Goal: Transaction & Acquisition: Subscribe to service/newsletter

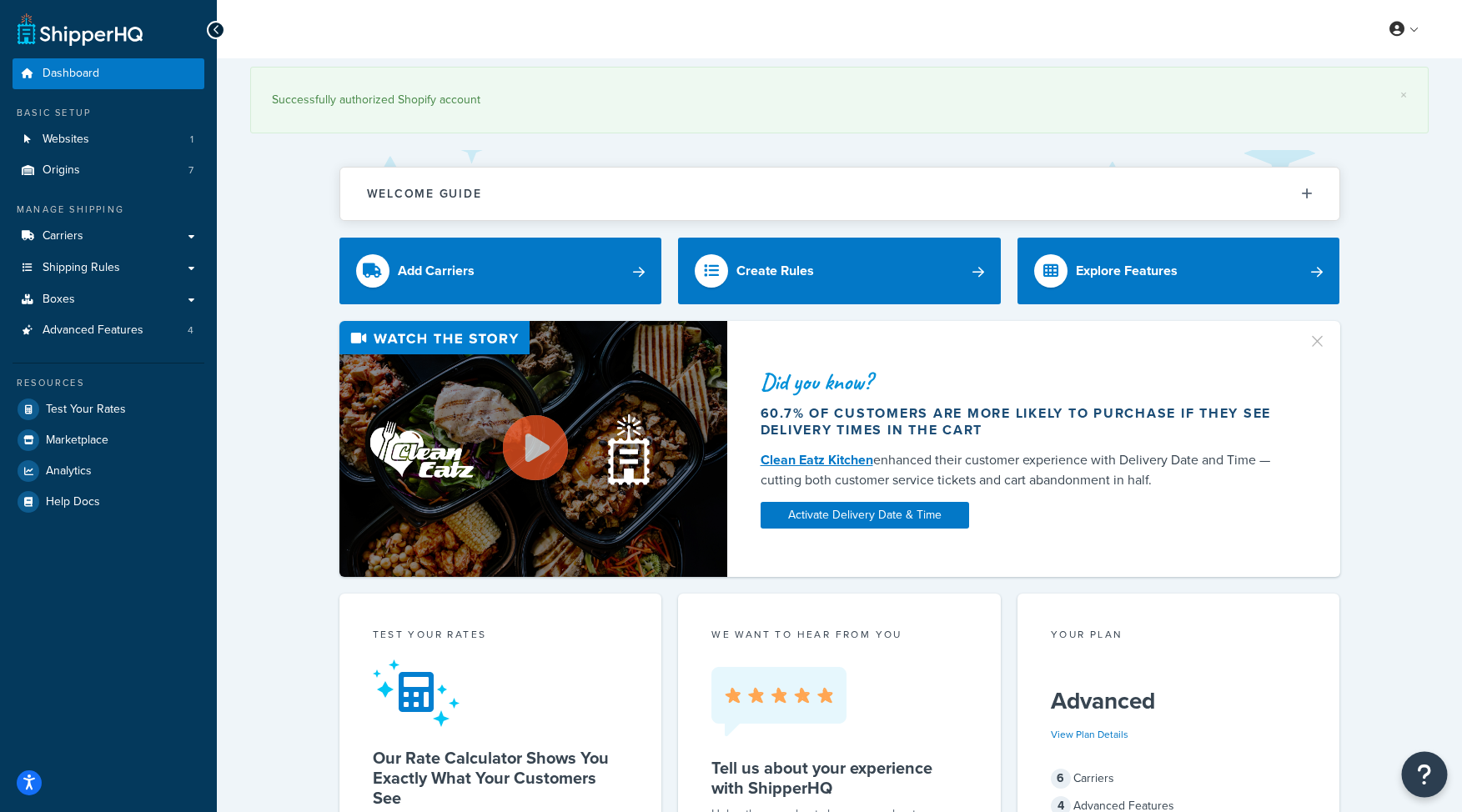
click at [1418, 759] on button "Open Resource Center" at bounding box center [1425, 775] width 46 height 46
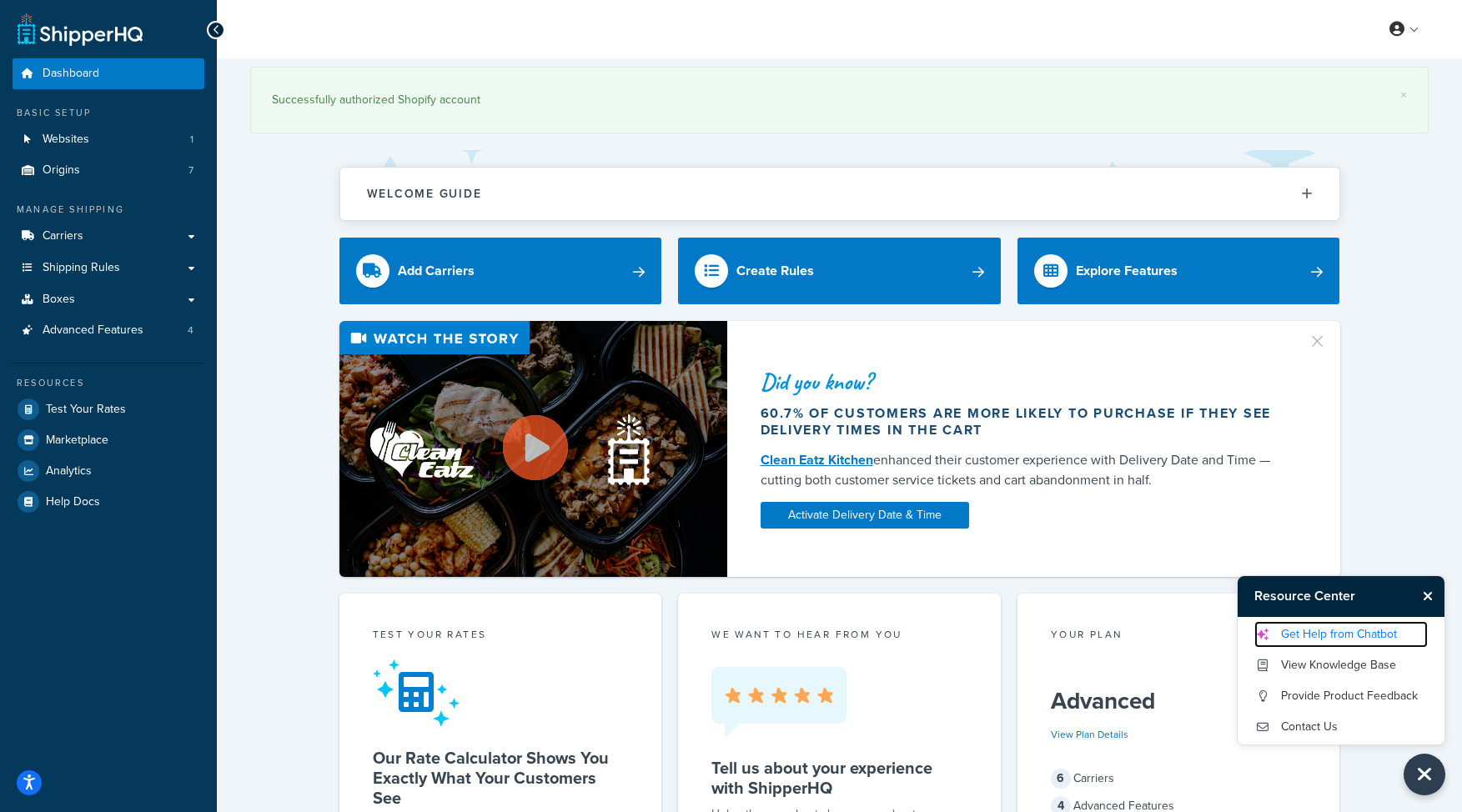
click at [1381, 631] on link "Get Help from Chatbot" at bounding box center [1341, 634] width 173 height 27
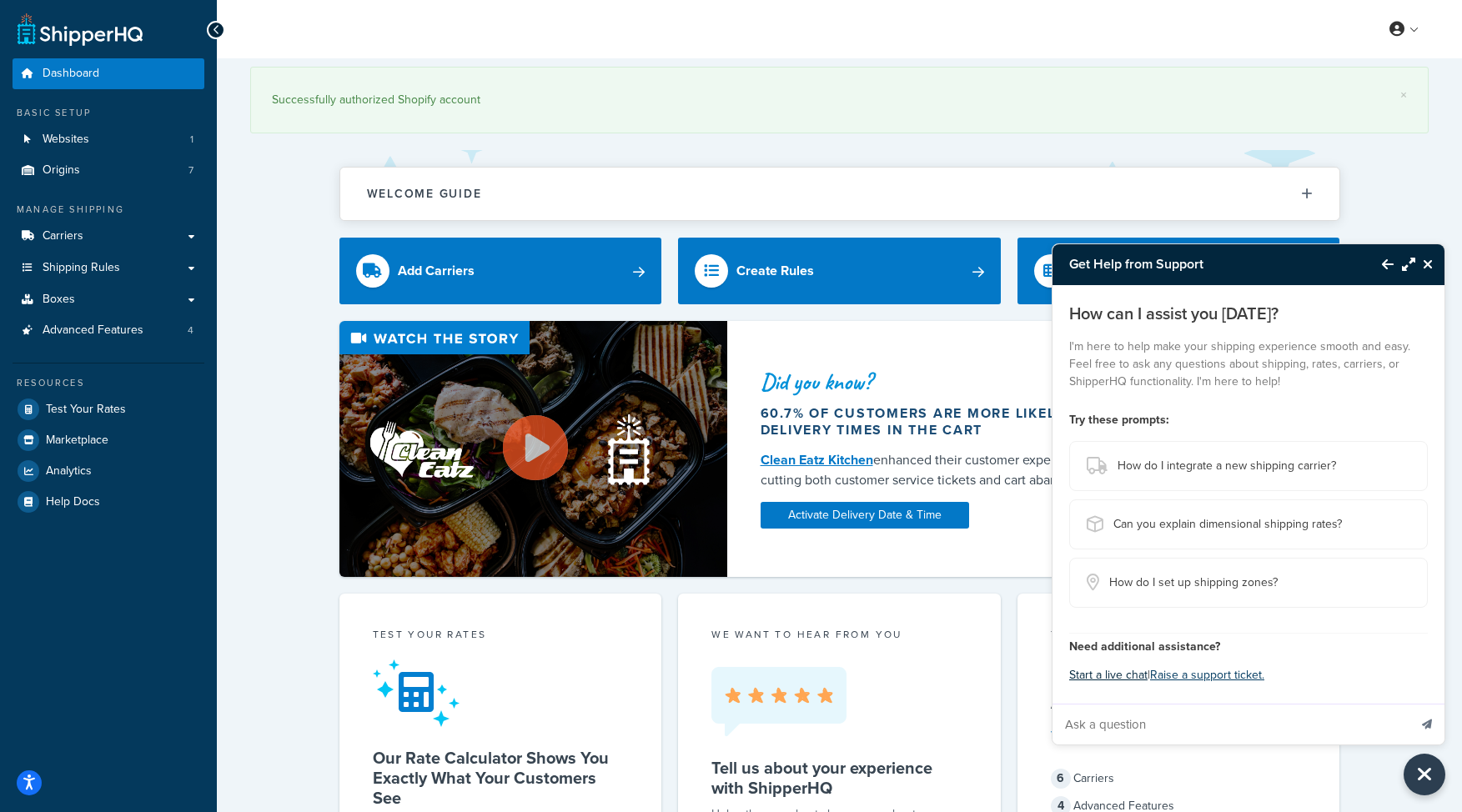
click at [1118, 681] on button "Start a live chat" at bounding box center [1108, 675] width 79 height 23
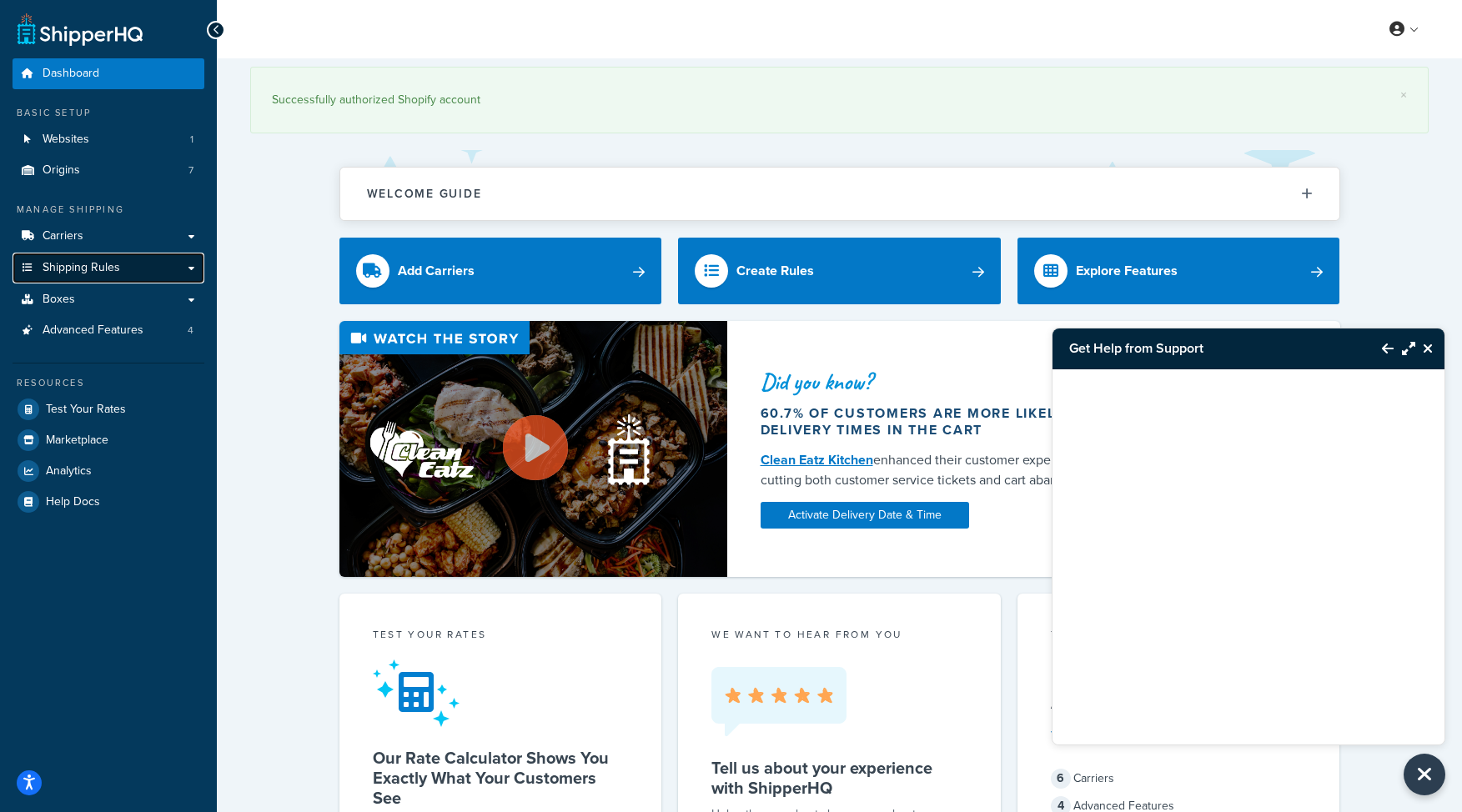
click at [106, 277] on link "Shipping Rules" at bounding box center [108, 267] width 192 height 31
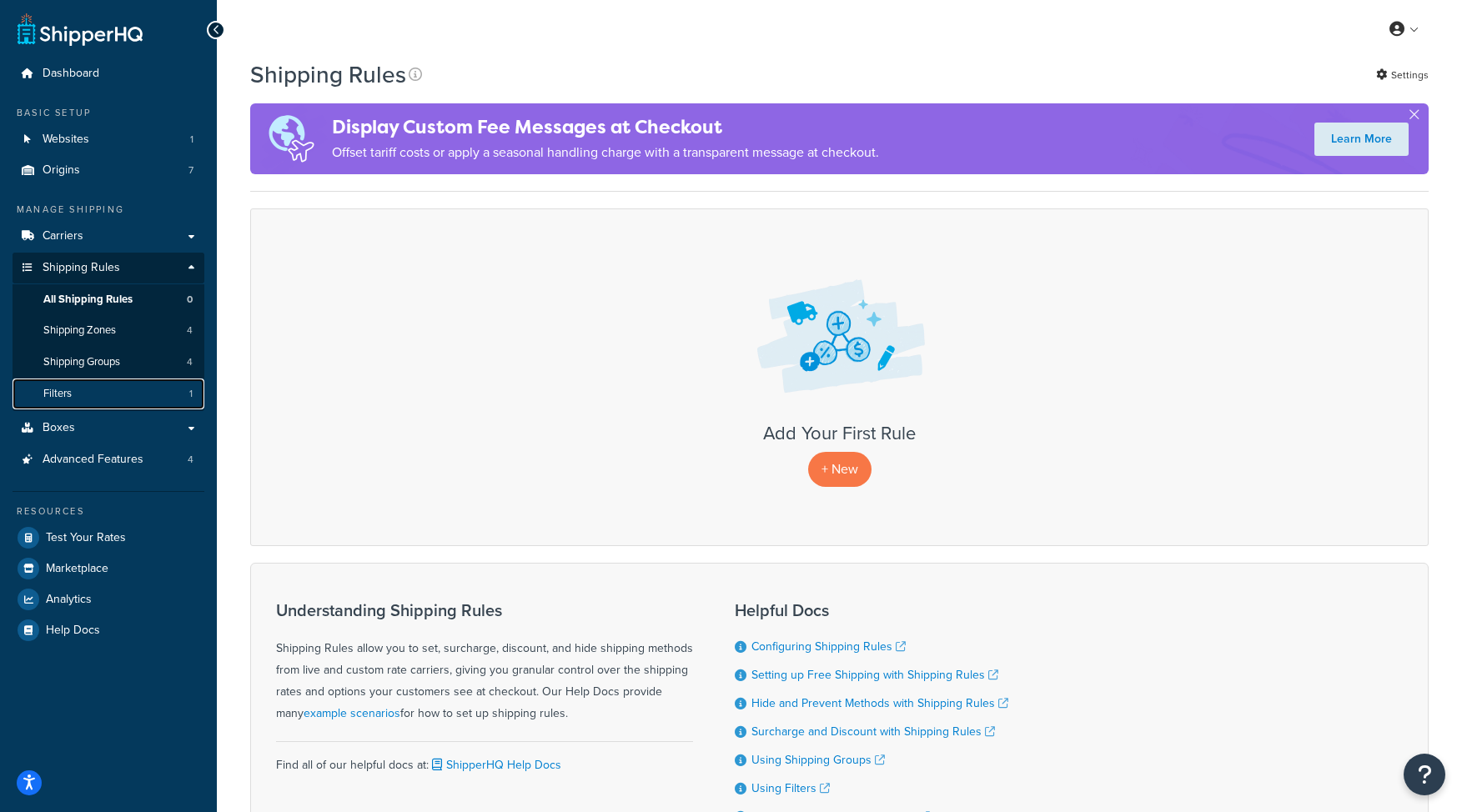
click at [100, 387] on link "Filters 1" at bounding box center [108, 394] width 192 height 31
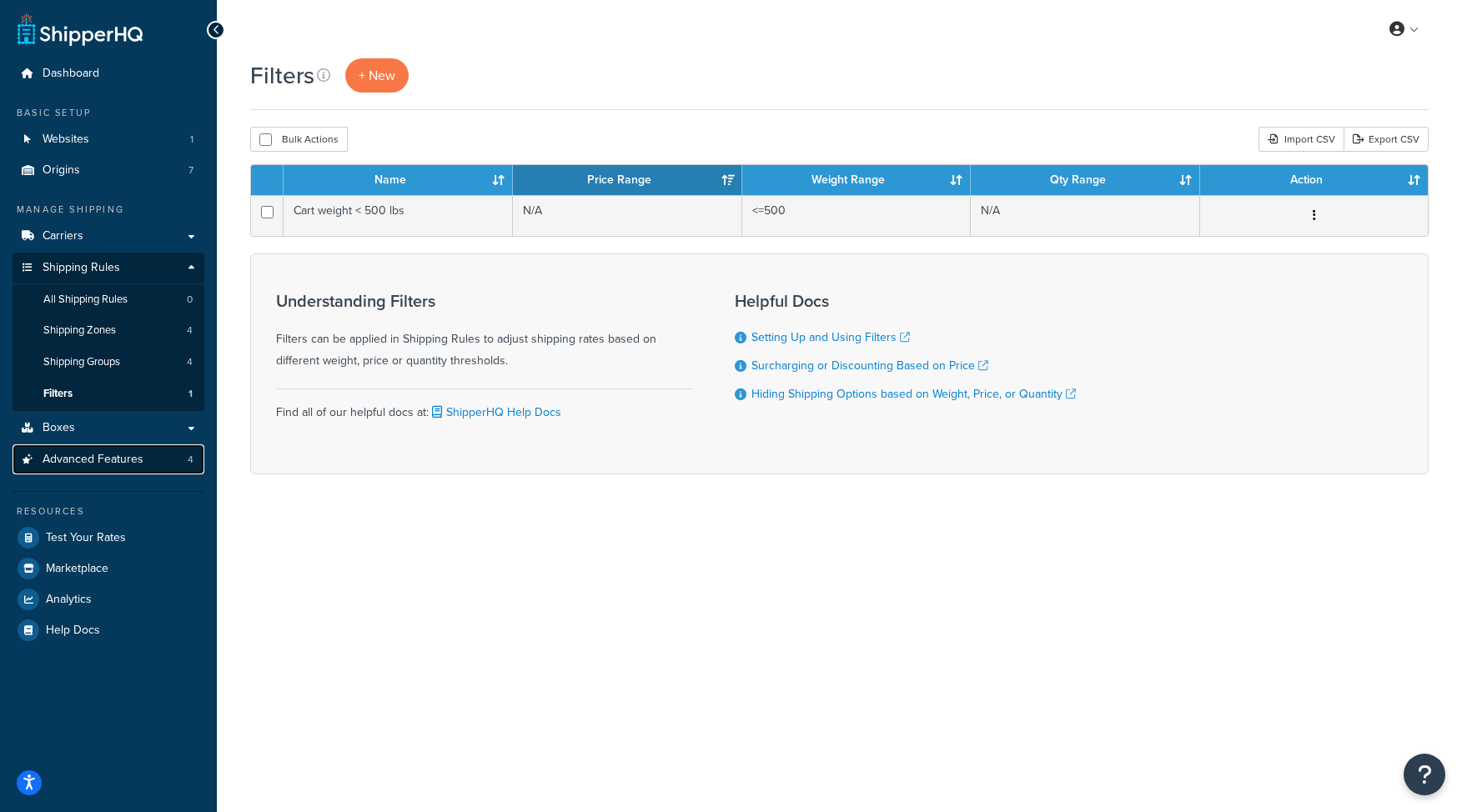
click at [108, 454] on span "Advanced Features" at bounding box center [93, 460] width 101 height 14
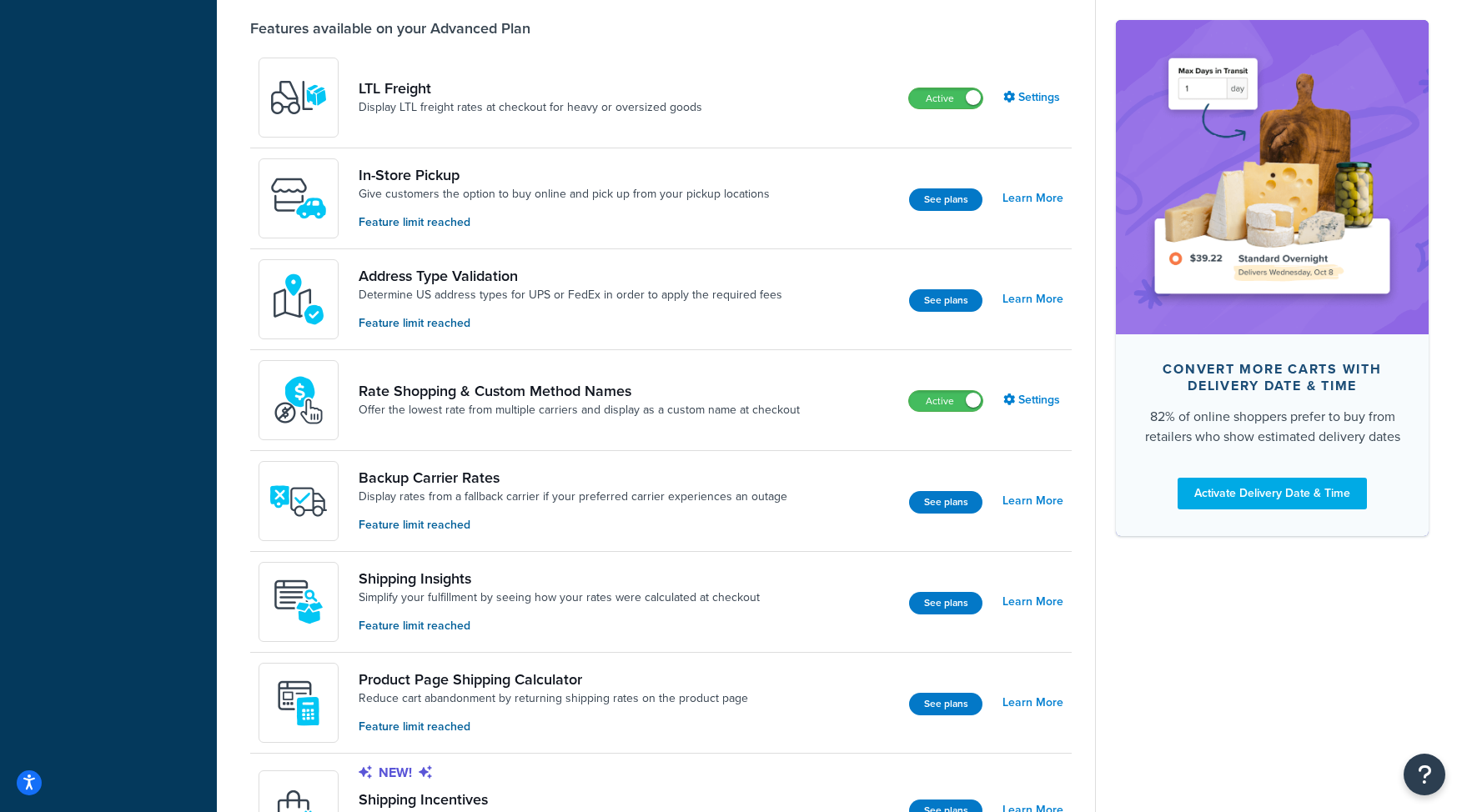
scroll to position [659, 0]
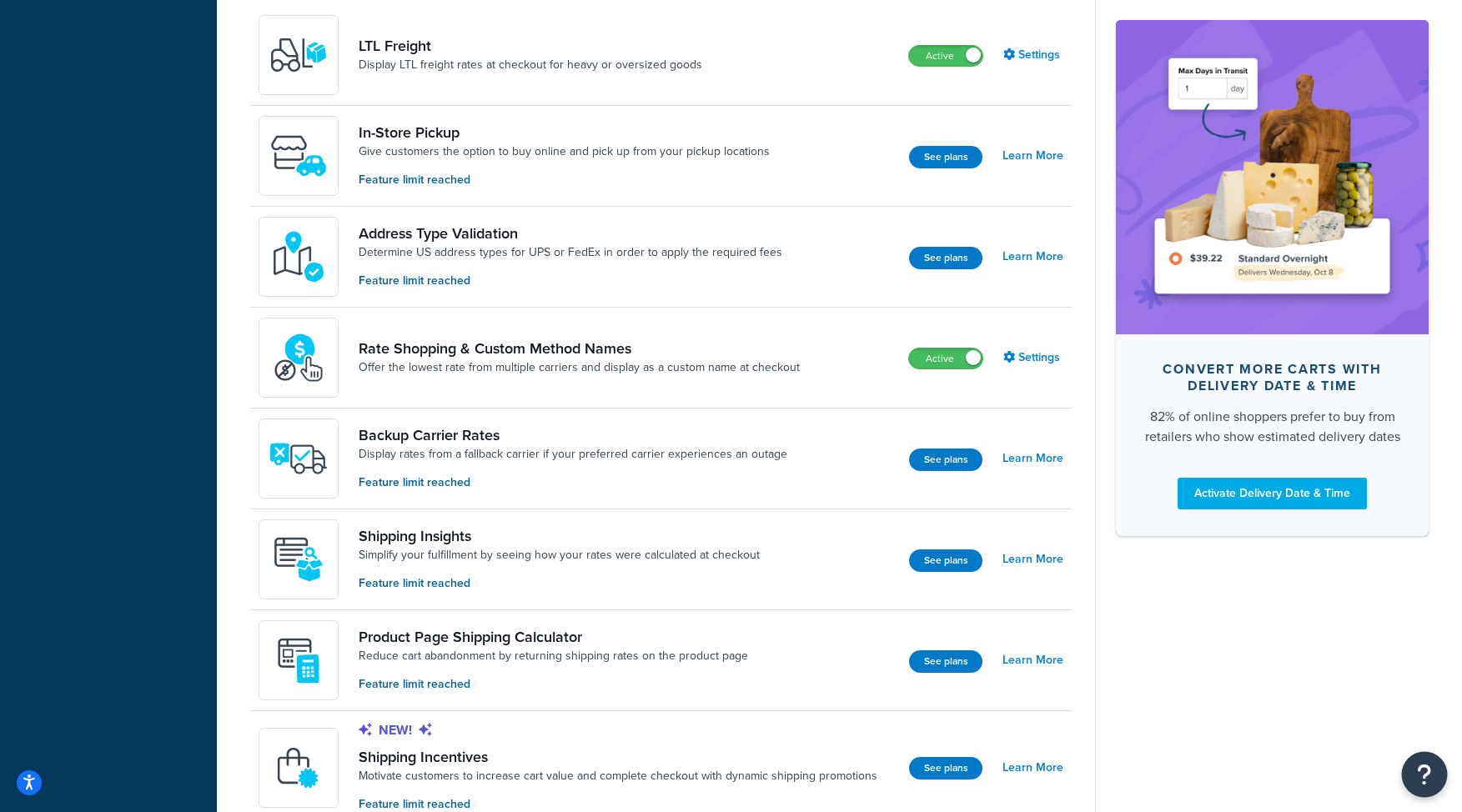
click at [1420, 775] on icon "Open Resource Center" at bounding box center [1425, 774] width 16 height 23
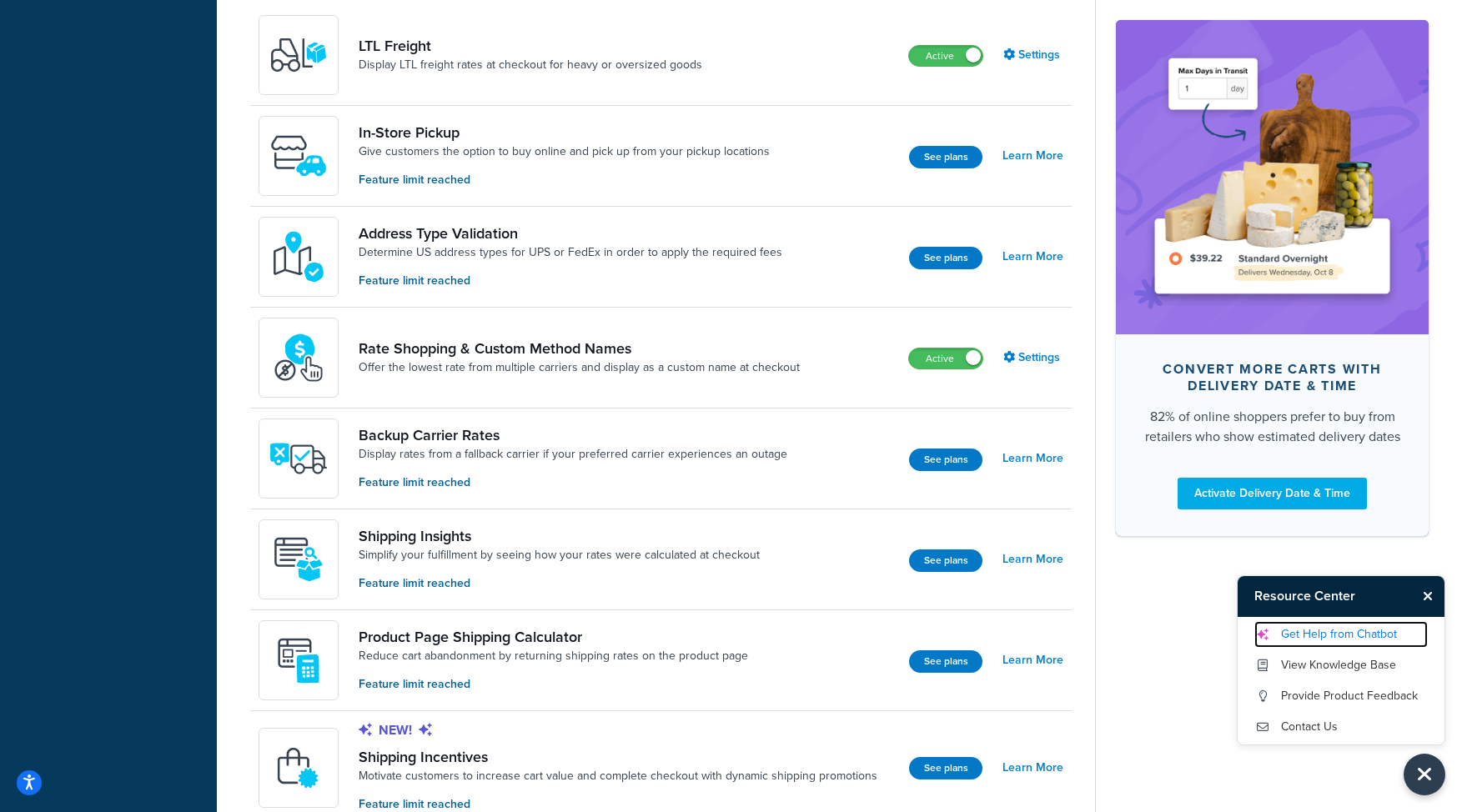
click at [1349, 635] on link "Get Help from Chatbot" at bounding box center [1341, 634] width 173 height 27
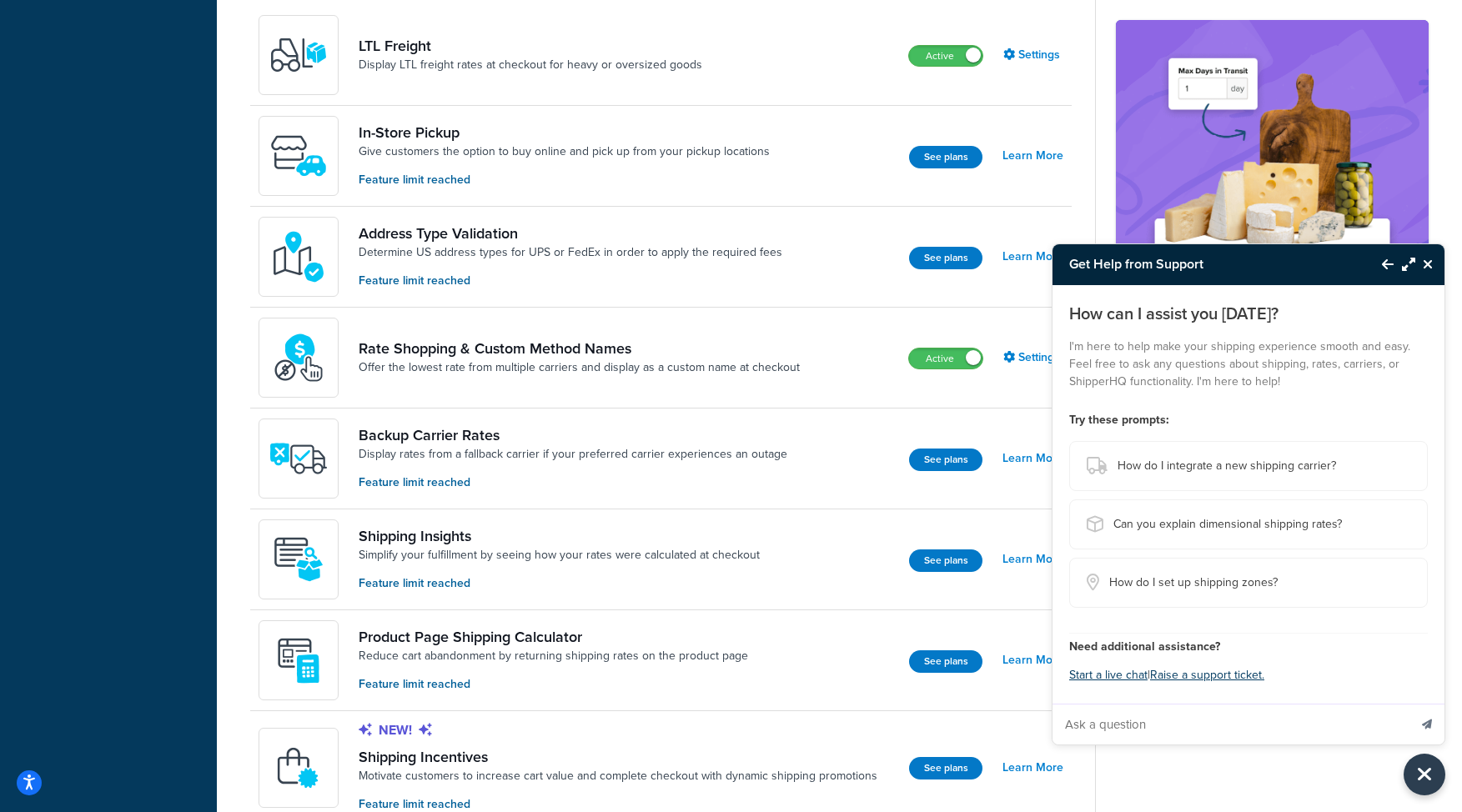
click at [1106, 716] on input "Ask a question" at bounding box center [1229, 724] width 355 height 40
type input "Why are two shipping options showing at my checkout? I only want to show the ch…"
click at [1409, 703] on button "Send message" at bounding box center [1427, 724] width 35 height 41
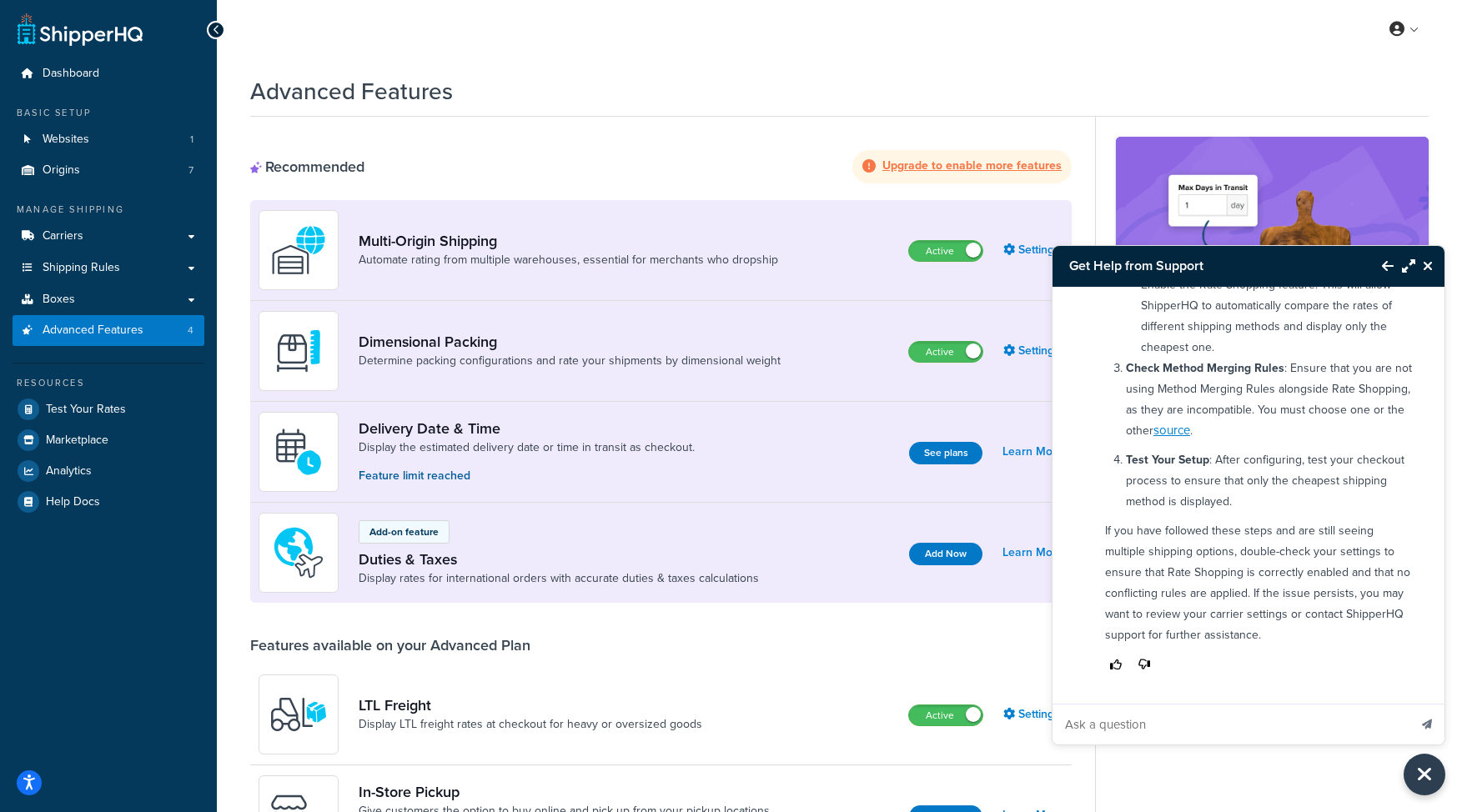
scroll to position [601, 0]
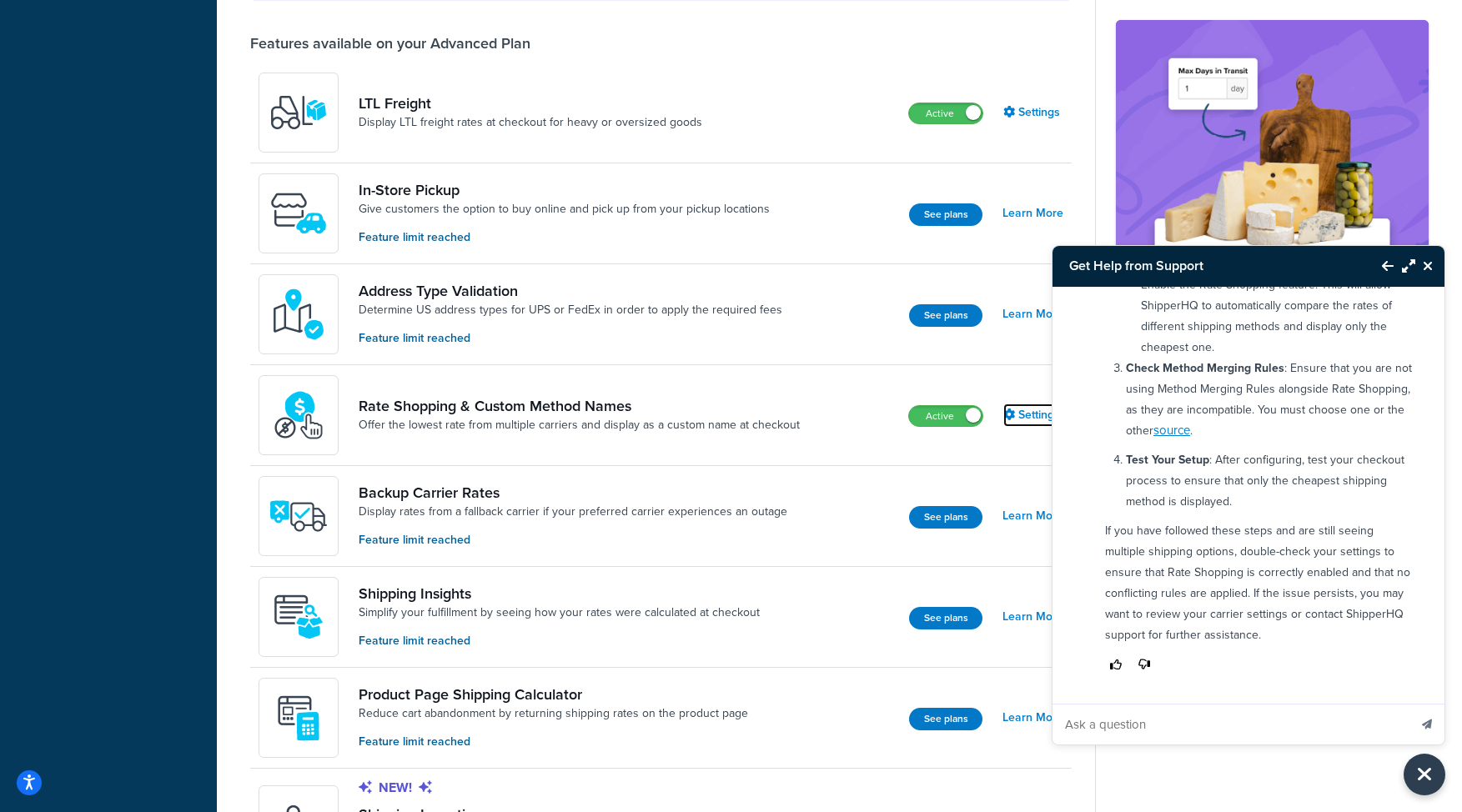
click at [1034, 411] on link "Settings" at bounding box center [1033, 415] width 60 height 23
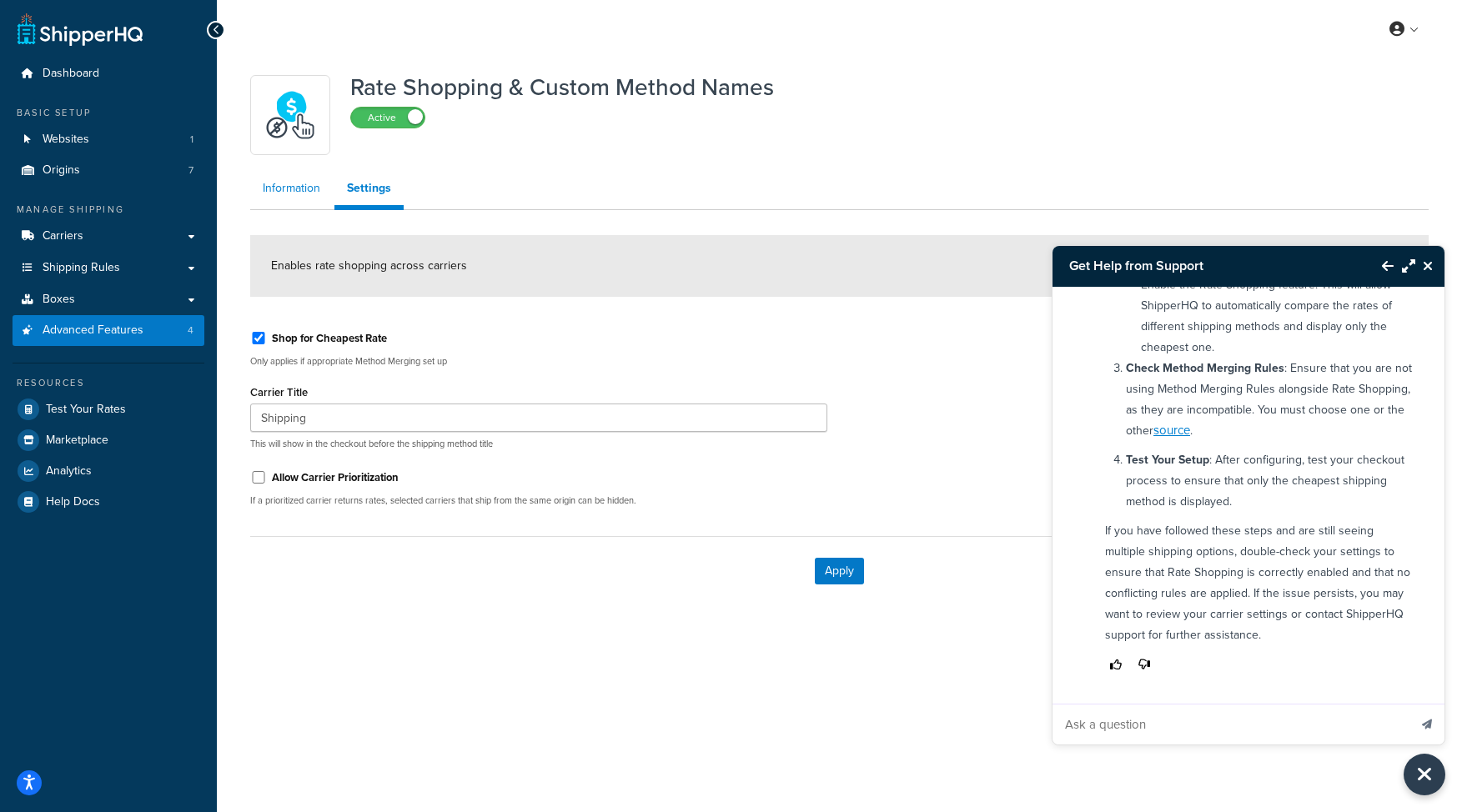
click at [291, 184] on link "Information" at bounding box center [291, 188] width 82 height 34
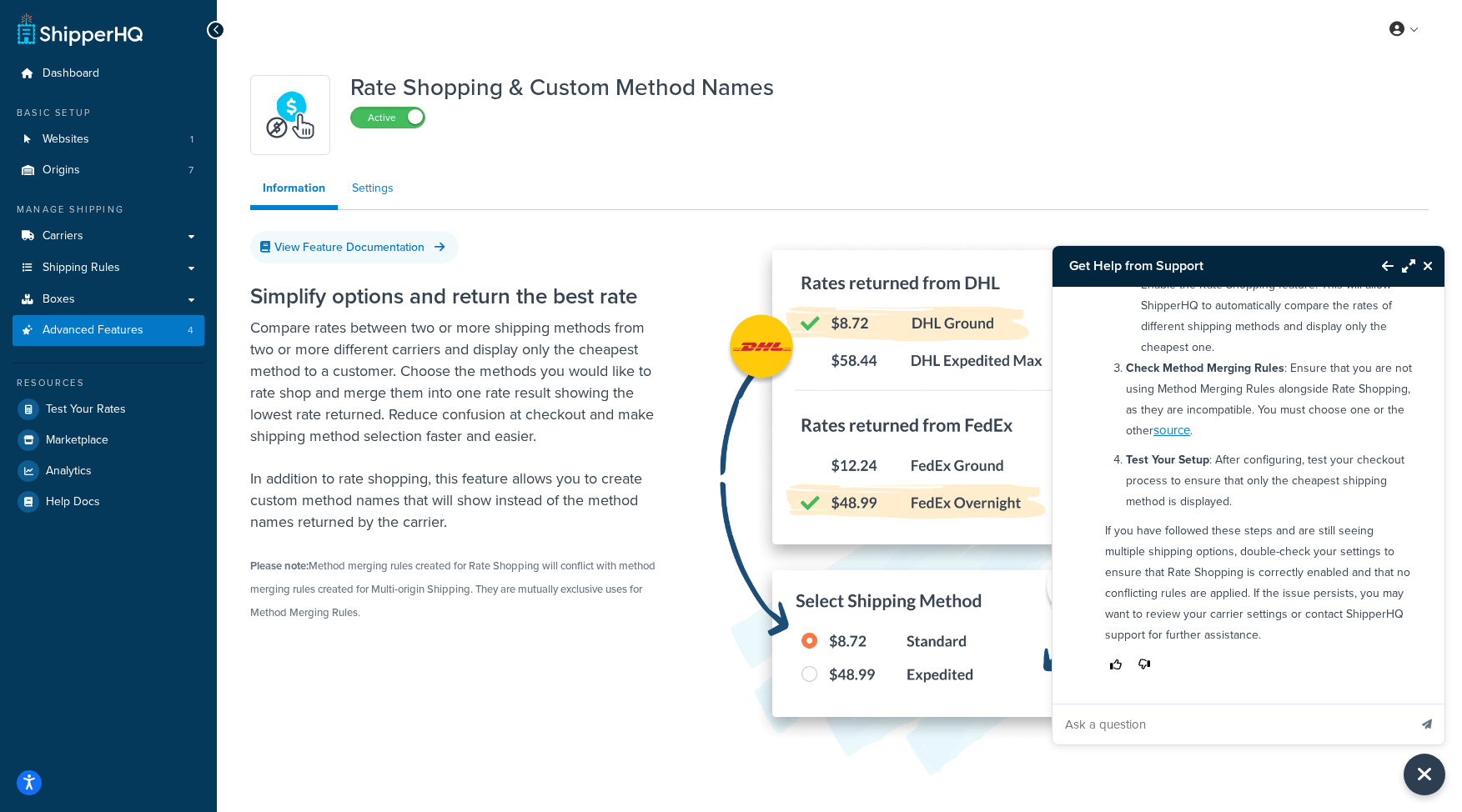
click at [377, 189] on link "Settings" at bounding box center [372, 188] width 66 height 34
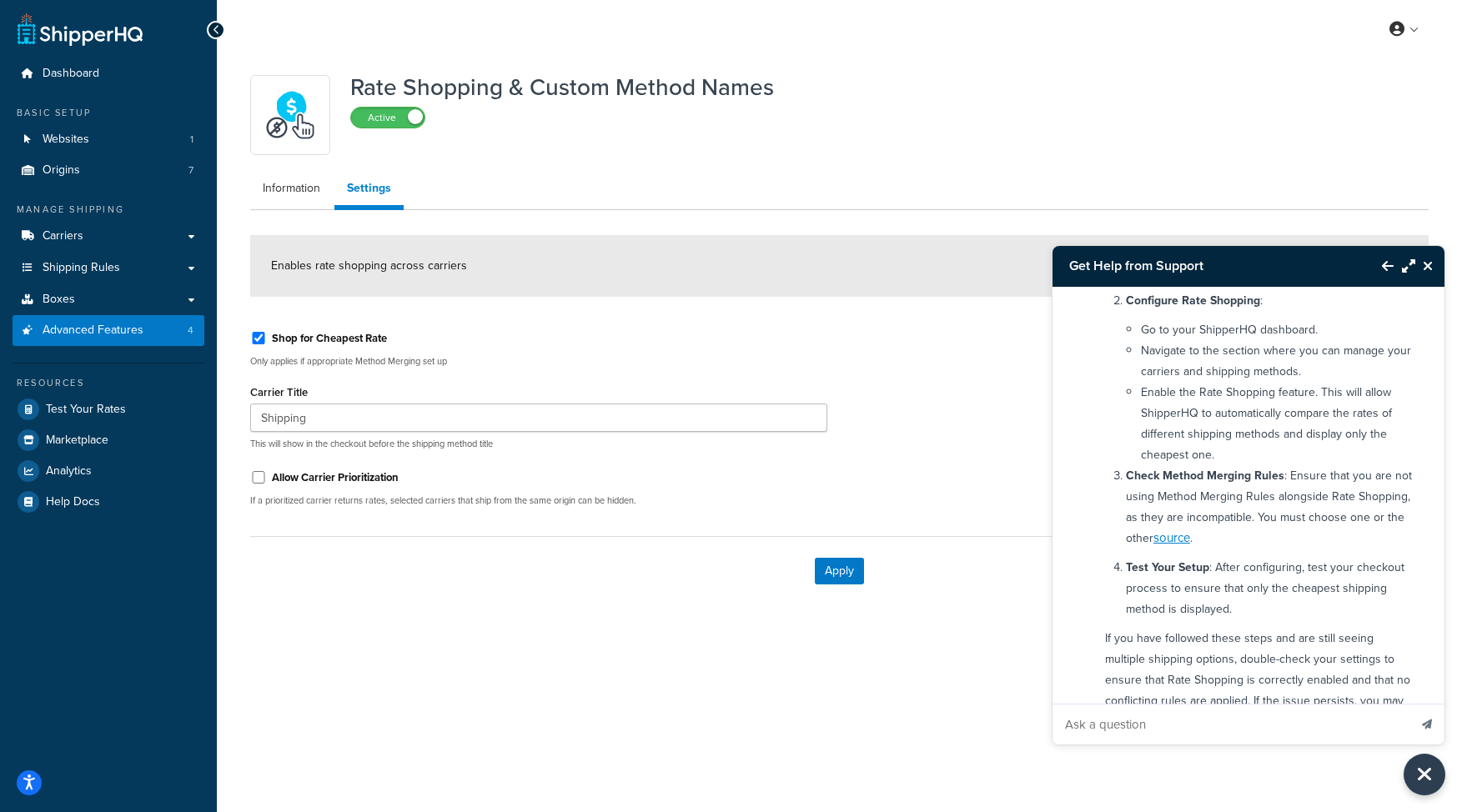
scroll to position [332, 0]
click at [172, 265] on link "Shipping Rules" at bounding box center [108, 267] width 192 height 31
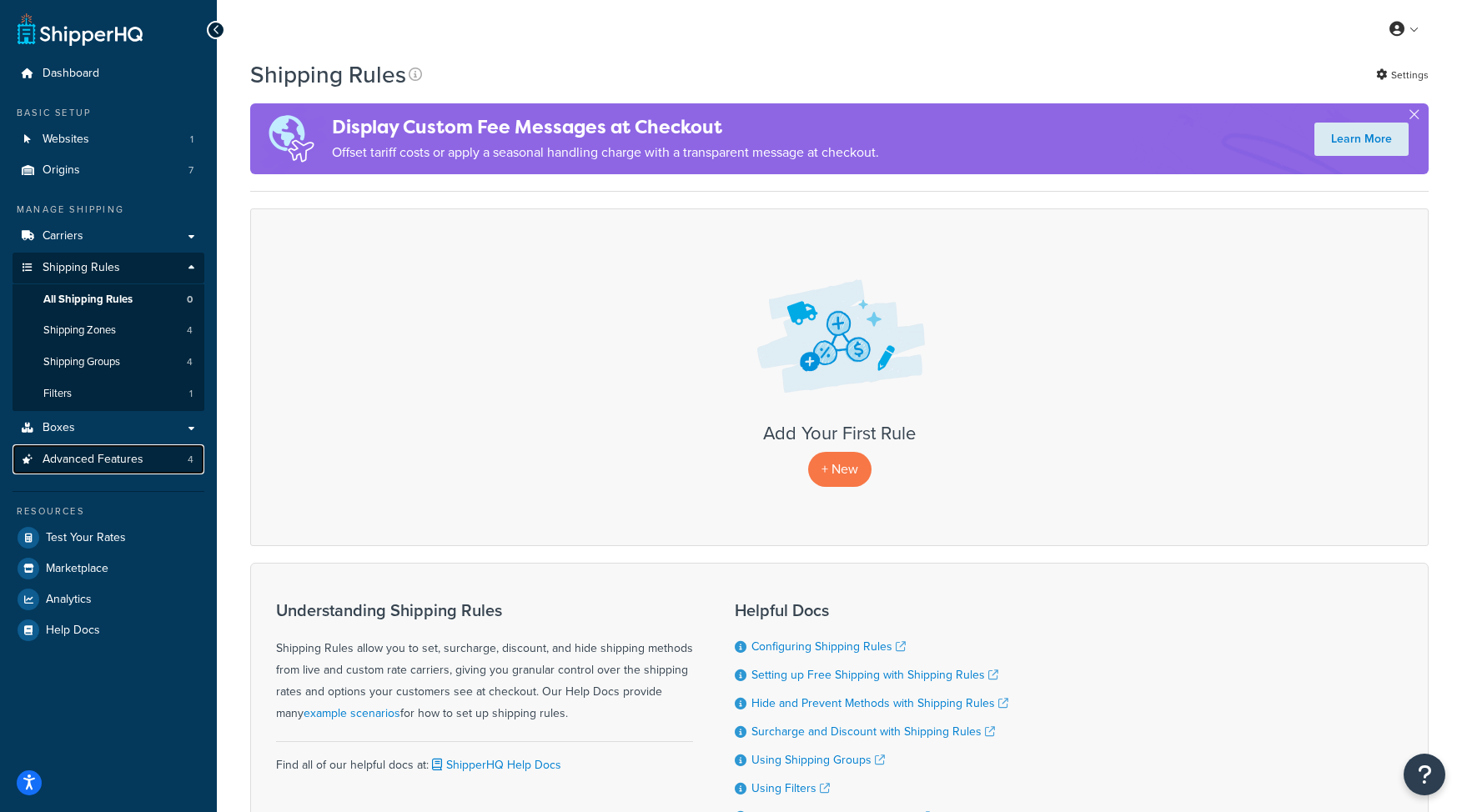
click at [110, 461] on span "Advanced Features" at bounding box center [93, 460] width 101 height 14
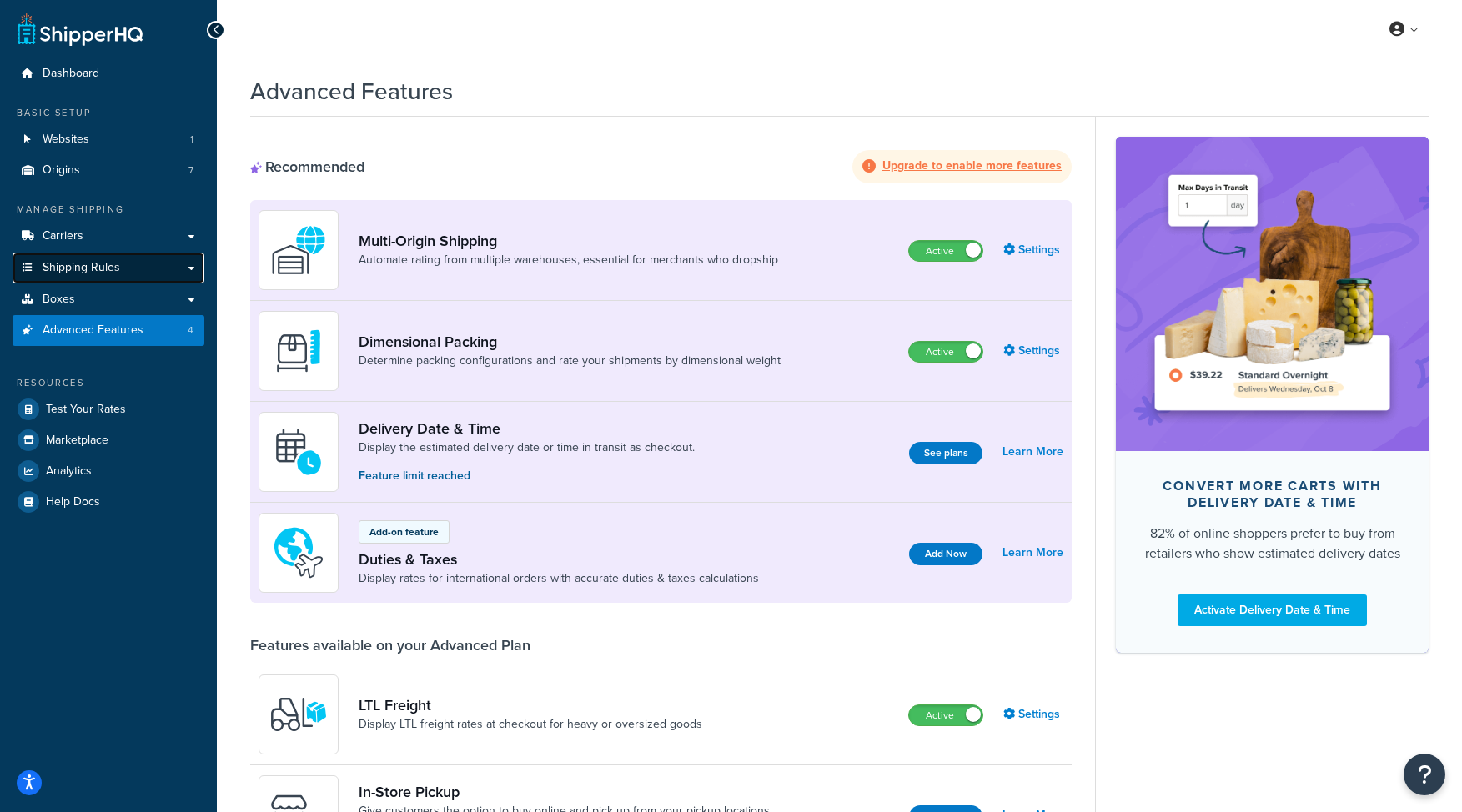
click at [166, 275] on link "Shipping Rules" at bounding box center [108, 267] width 192 height 31
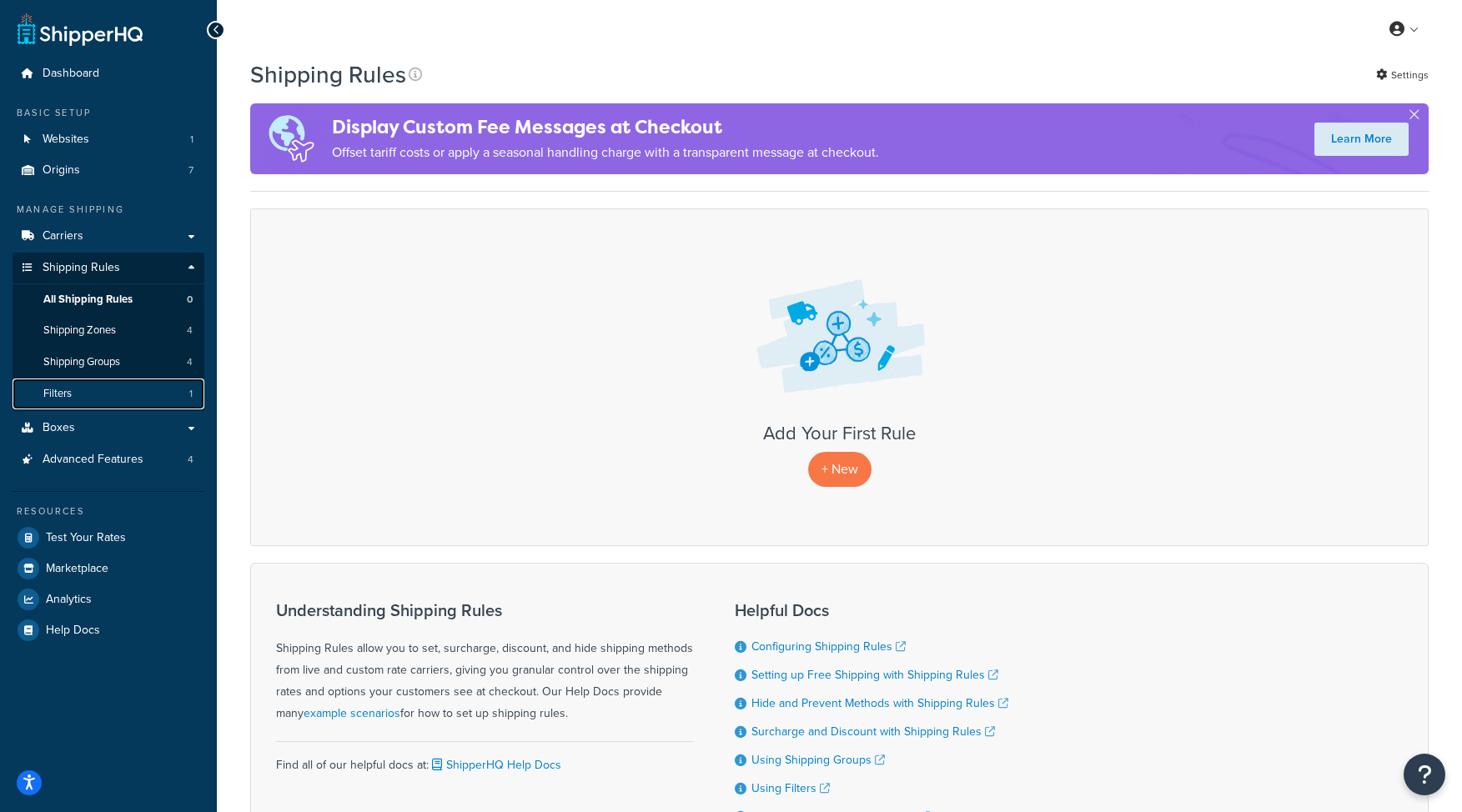
click at [116, 395] on link "Filters 1" at bounding box center [108, 394] width 192 height 31
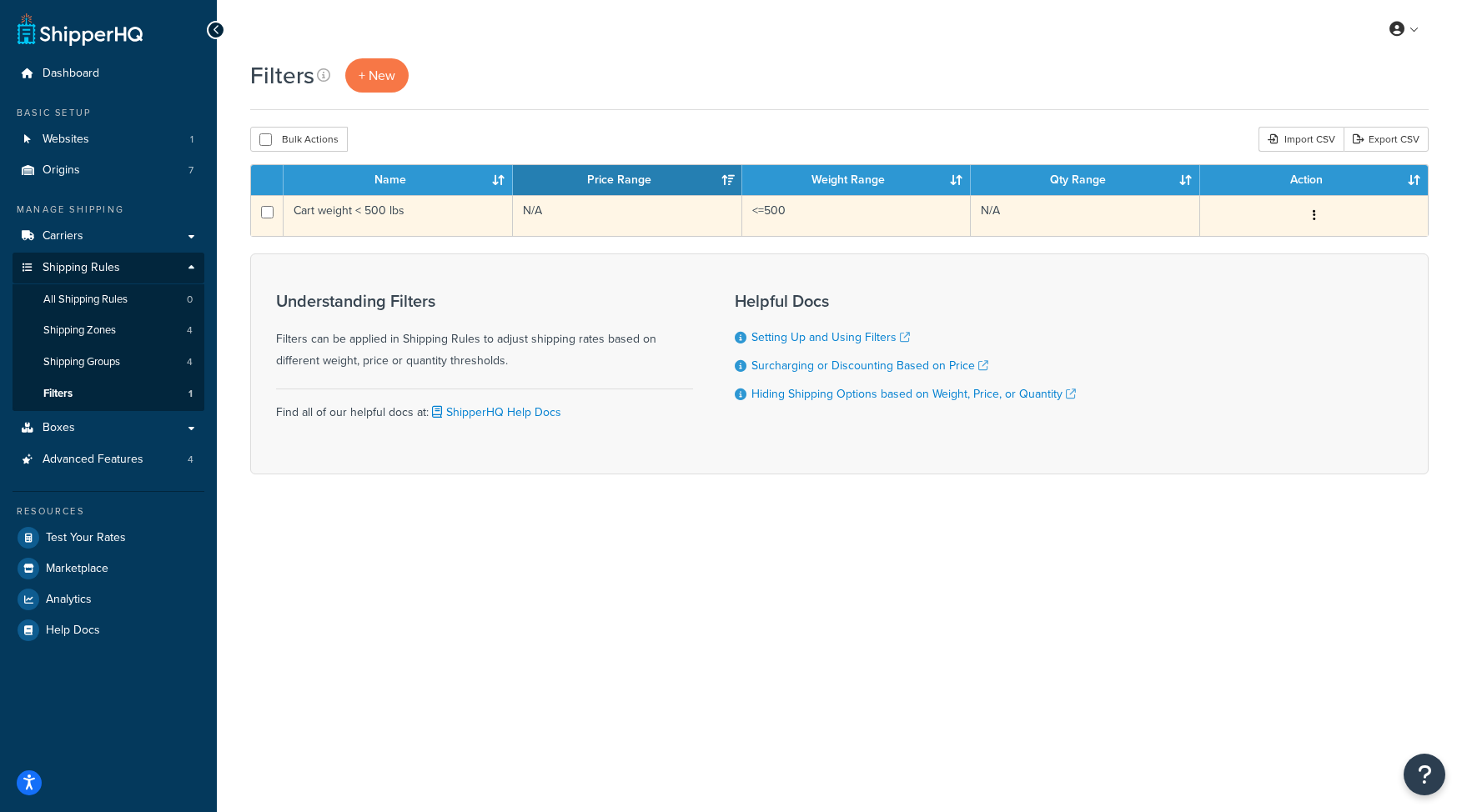
click at [1313, 221] on icon "button" at bounding box center [1314, 214] width 4 height 11
click at [1104, 245] on link "Edit" at bounding box center [1087, 249] width 132 height 34
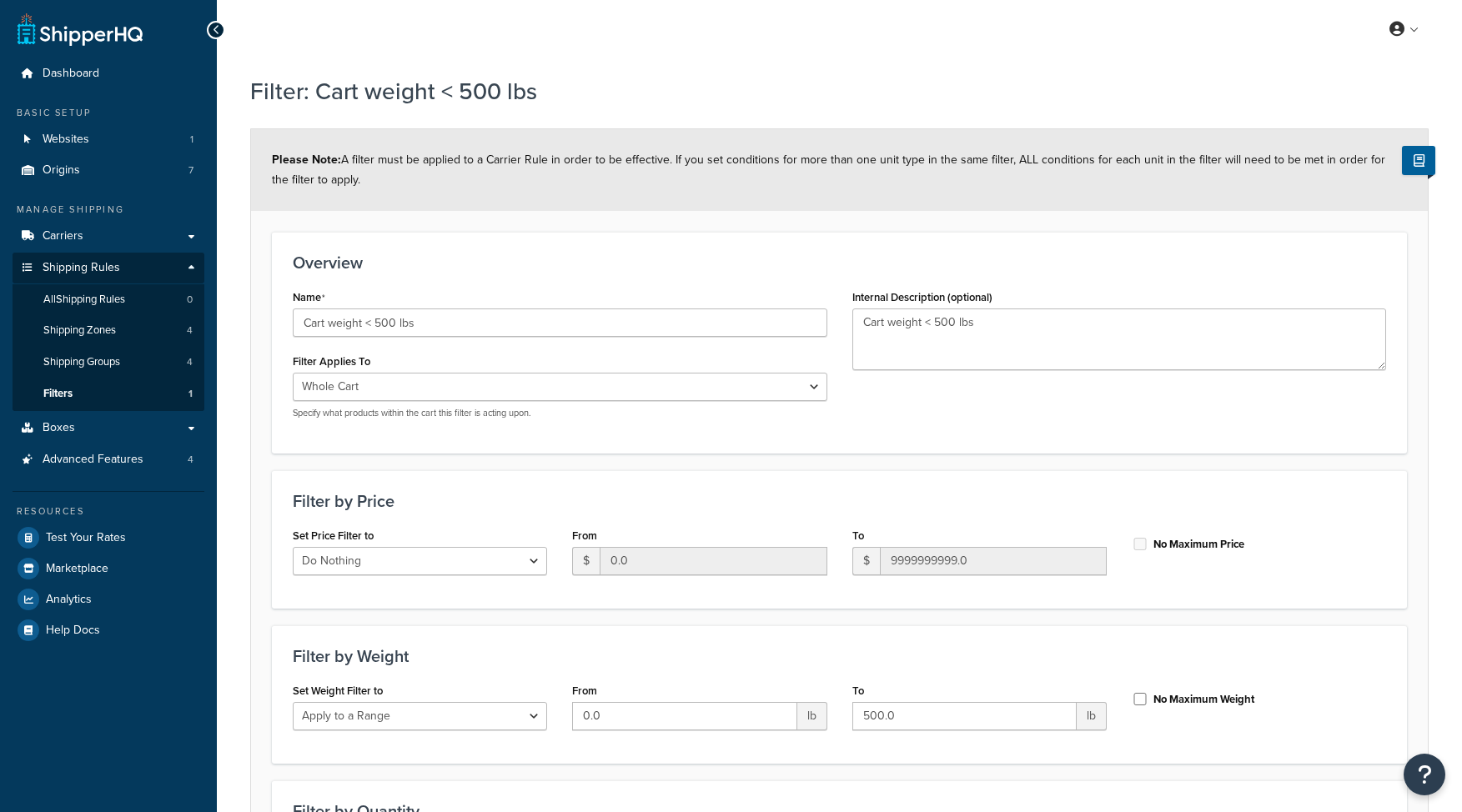
select select "range"
click at [1422, 778] on icon "Open Resource Center" at bounding box center [1425, 774] width 16 height 23
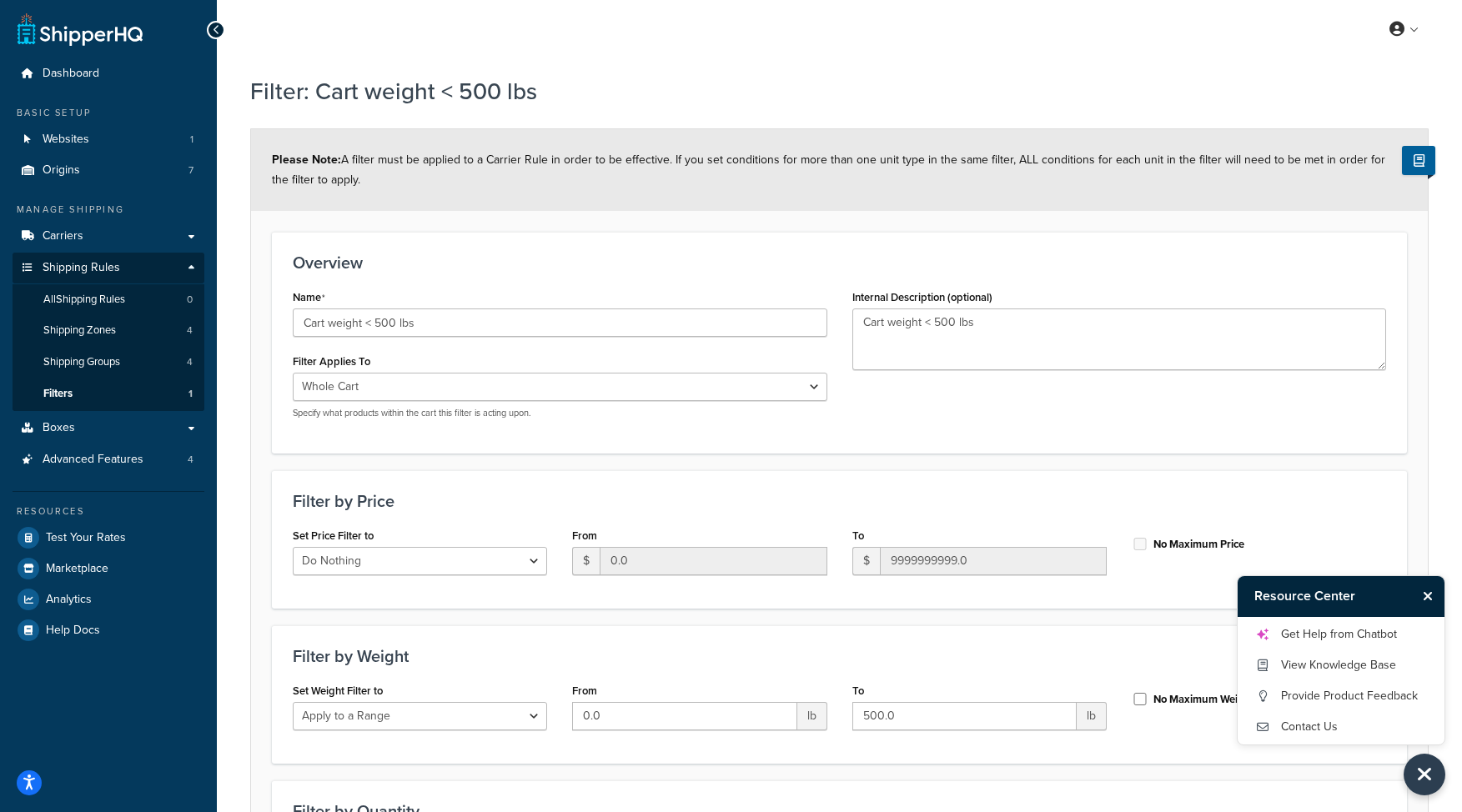
click at [1313, 741] on div "Get Help from Chatbot View Knowledge Base Provide Product Feedback Contact Us" at bounding box center [1341, 680] width 207 height 127
click at [1315, 729] on link "Contact Us" at bounding box center [1341, 727] width 173 height 27
click at [1338, 627] on link "Get Help from Chatbot" at bounding box center [1341, 634] width 173 height 27
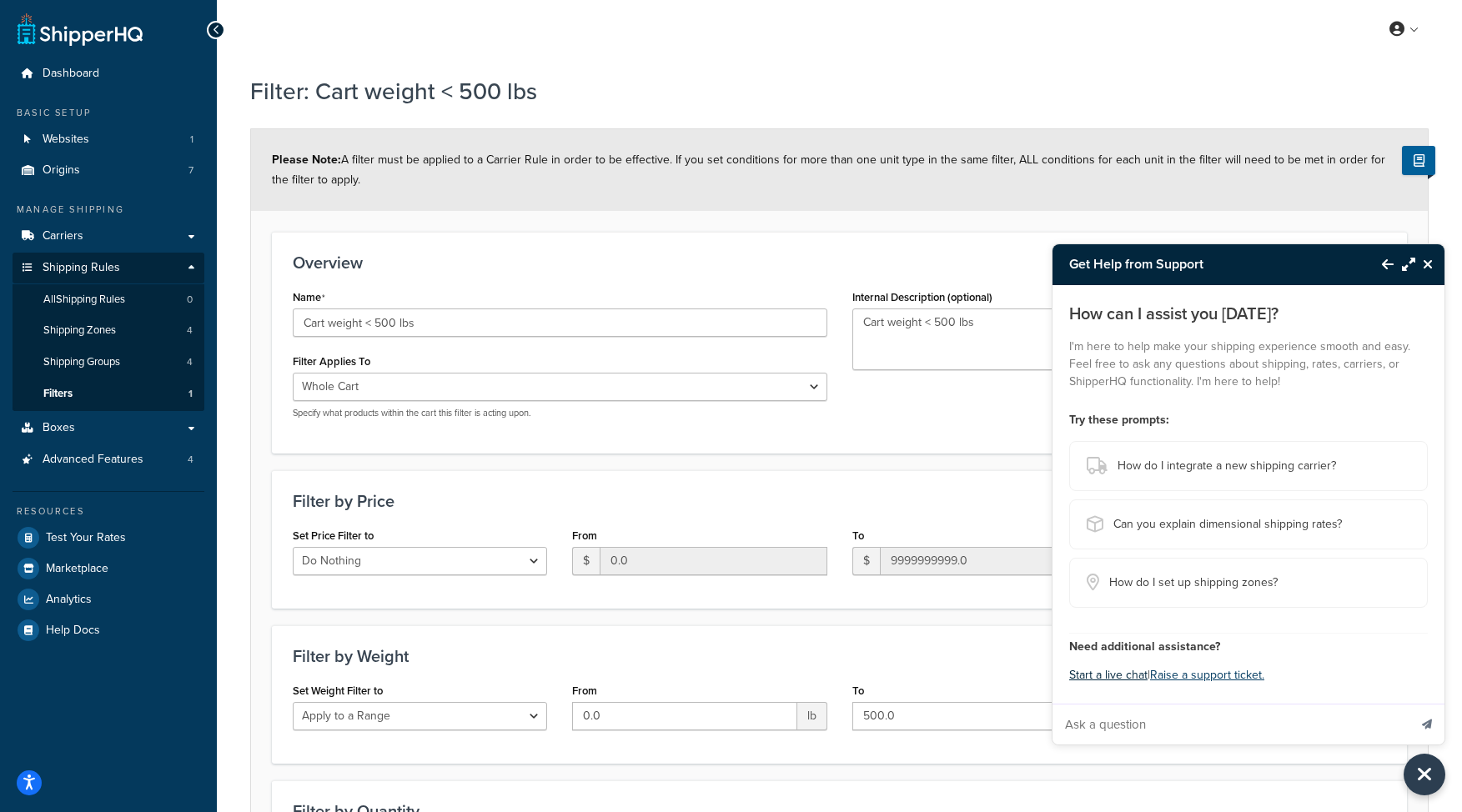
click at [1120, 674] on button "Start a live chat" at bounding box center [1108, 675] width 79 height 23
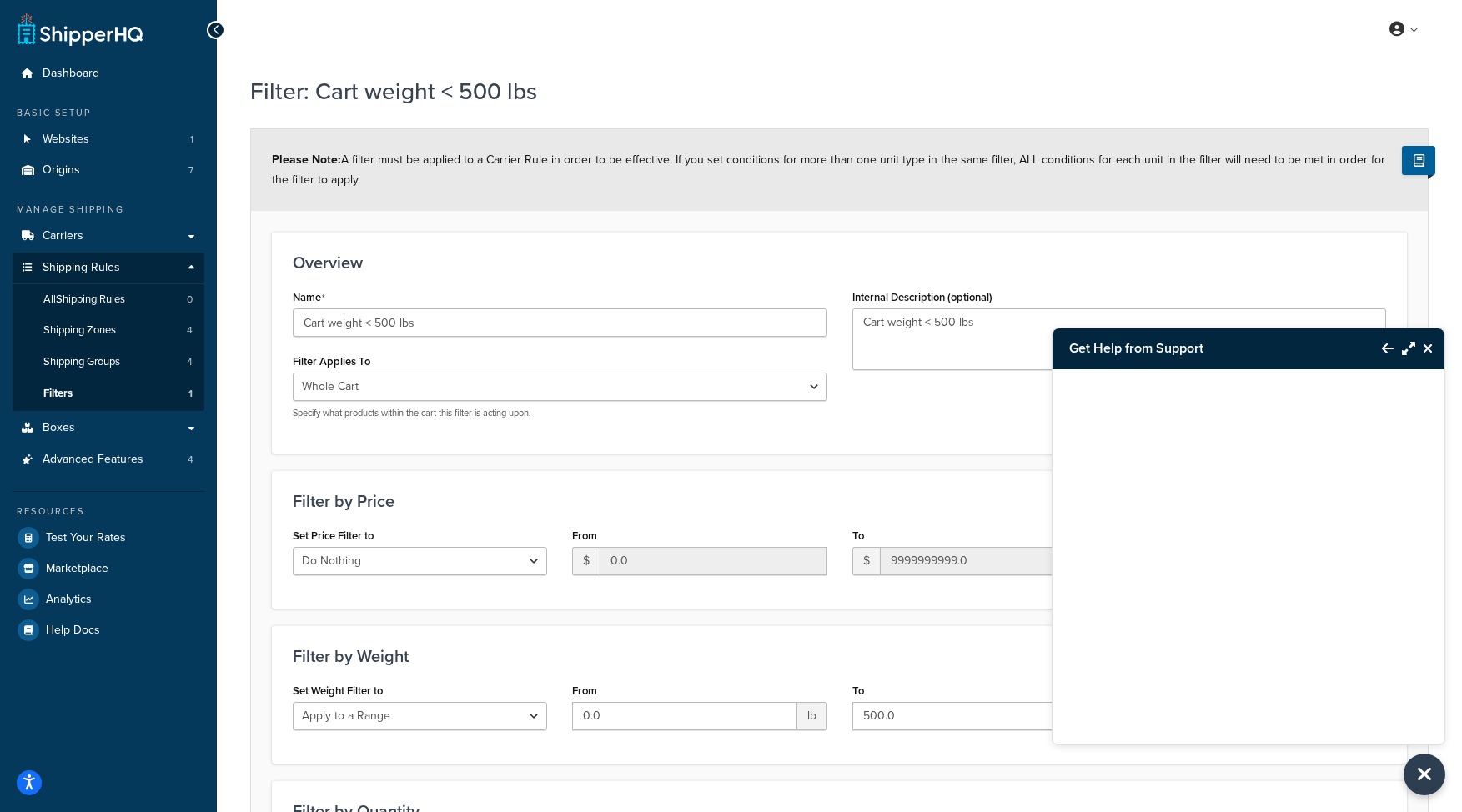
click at [1392, 338] on button "Back to Resource Center" at bounding box center [1379, 348] width 28 height 38
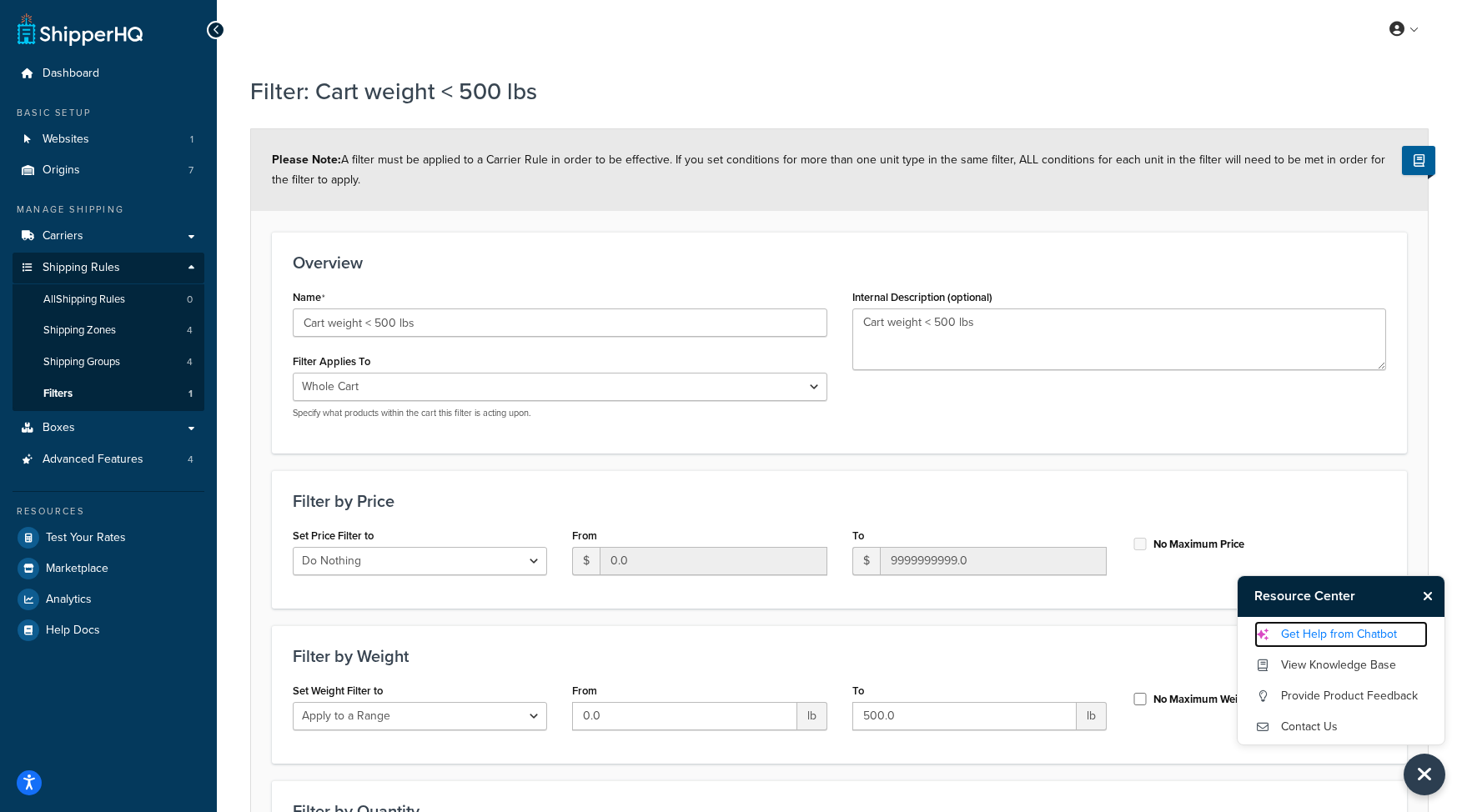
click at [1320, 628] on link "Get Help from Chatbot" at bounding box center [1341, 634] width 173 height 27
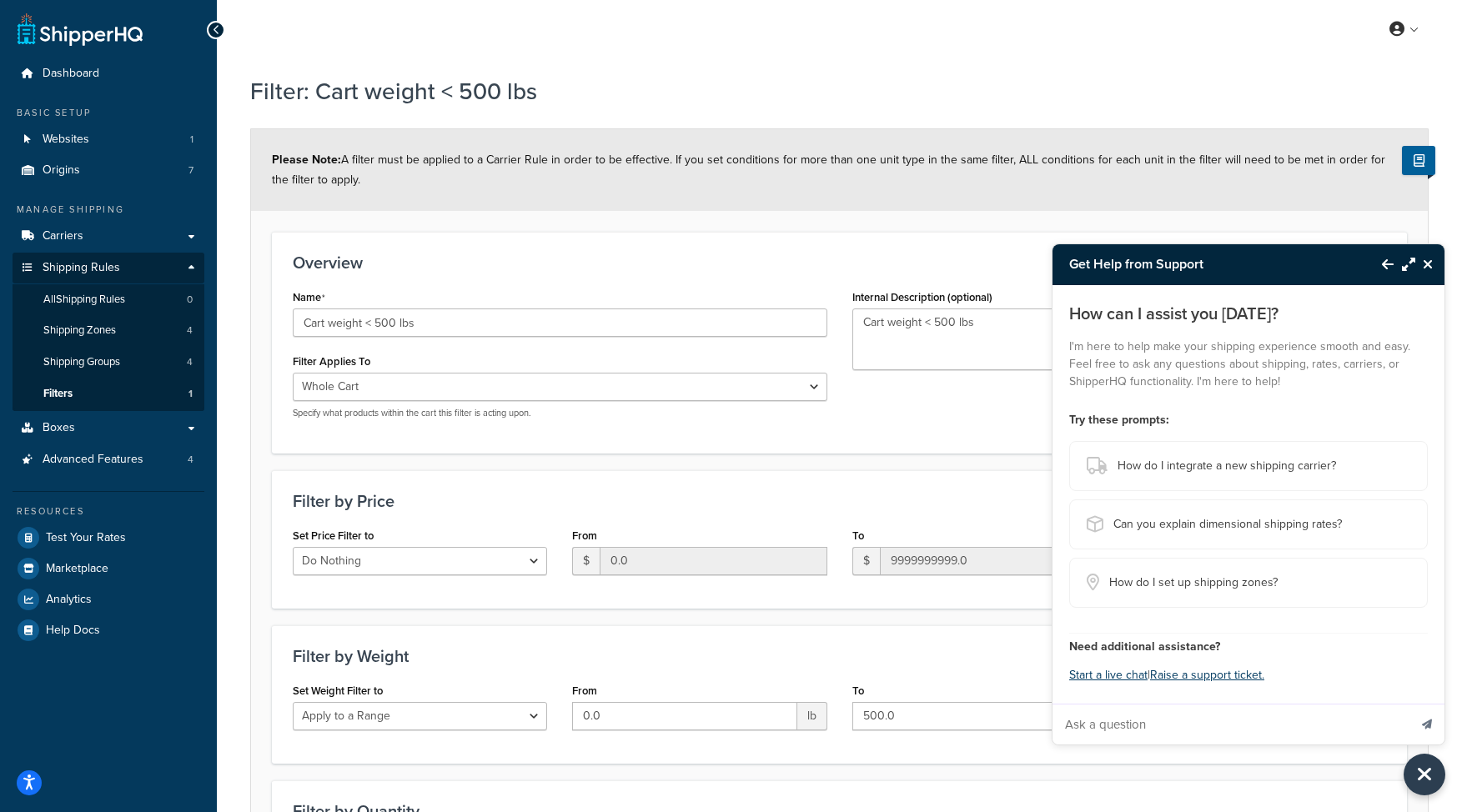
click at [1125, 720] on input "Ask a question" at bounding box center [1229, 724] width 355 height 40
type input "how do I turn off or make sure method merging is not showing?"
click at [1409, 703] on button "Send message" at bounding box center [1427, 724] width 35 height 41
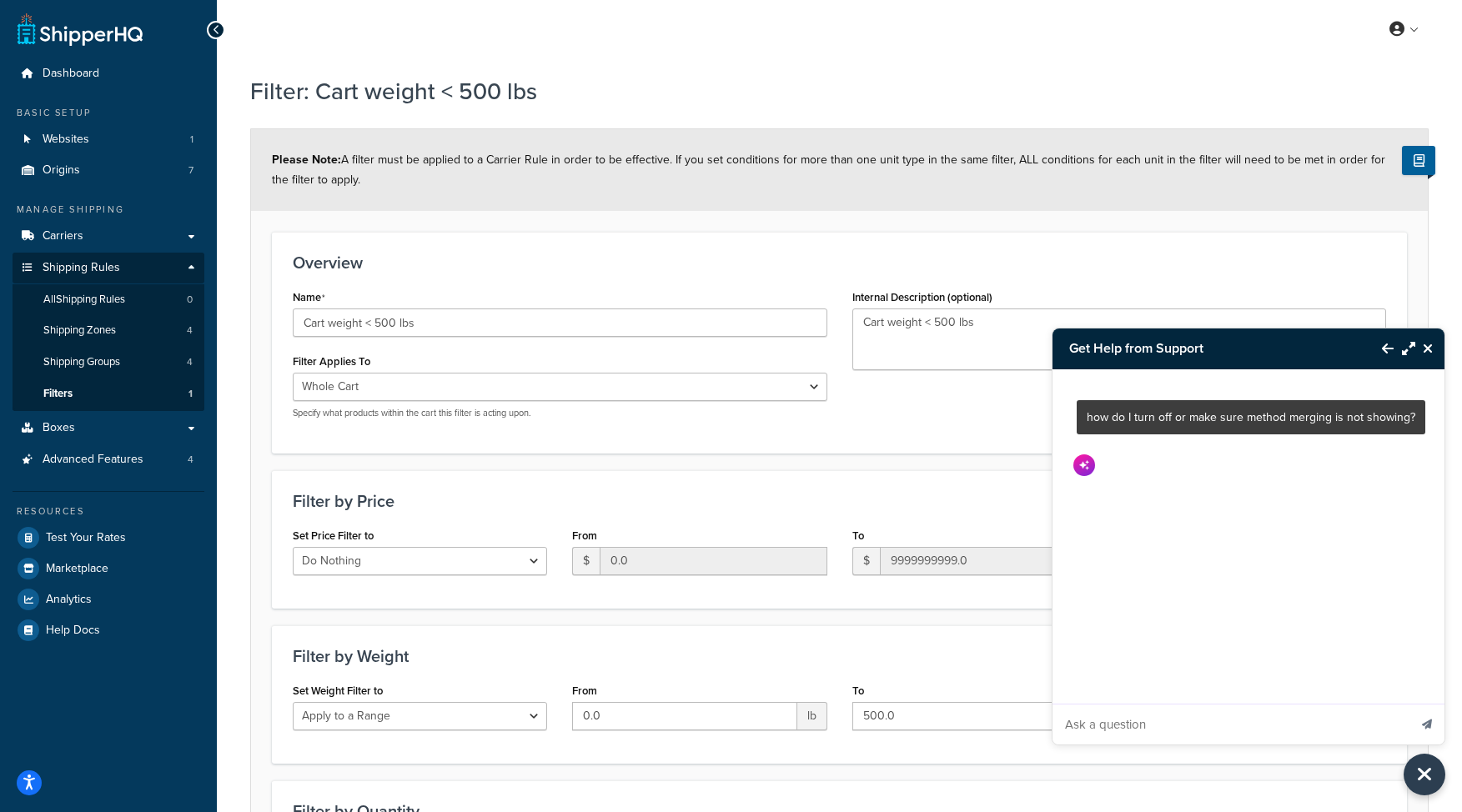
scroll to position [0, 0]
click at [1115, 712] on input "Ask a question" at bounding box center [1229, 724] width 355 height 40
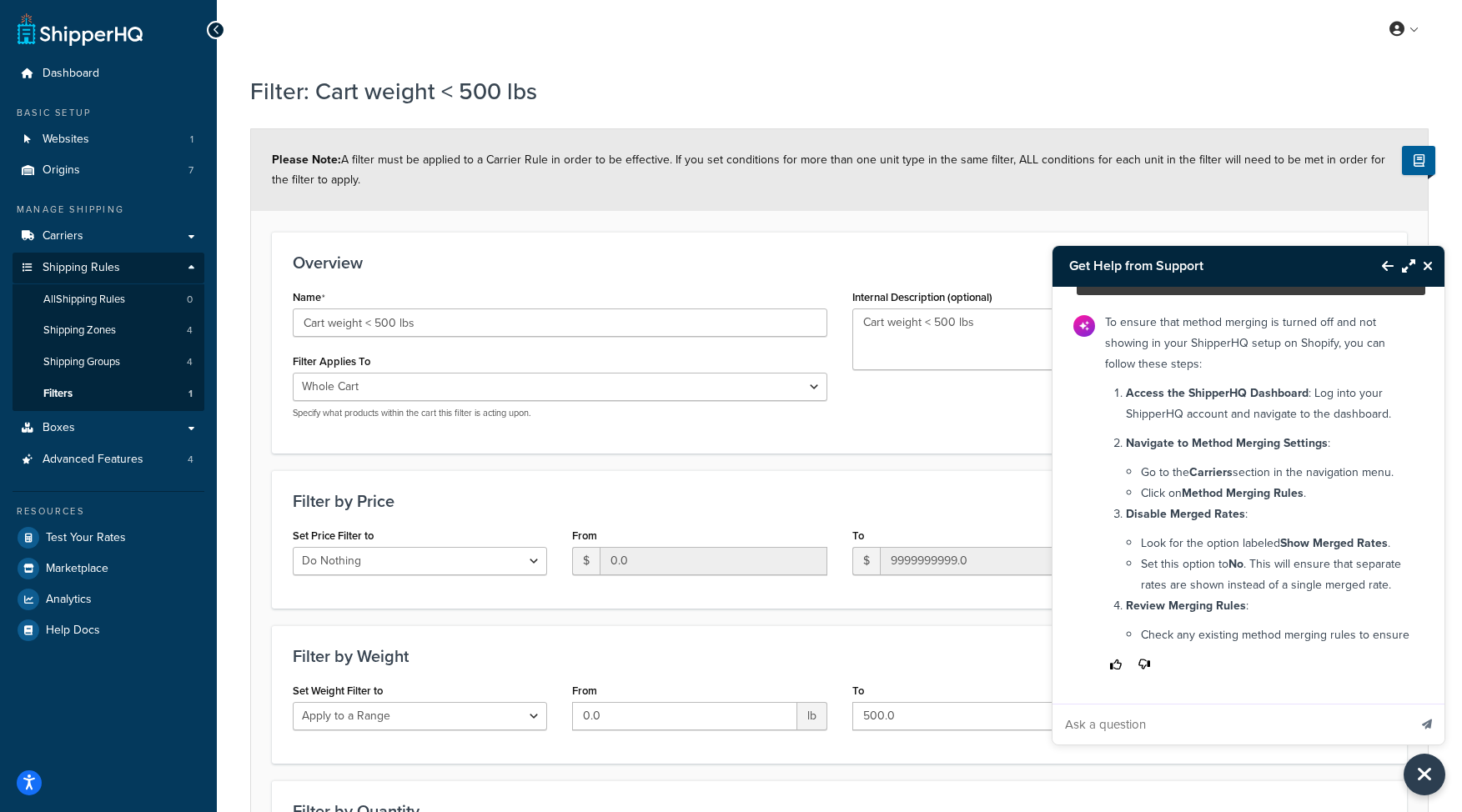
click at [1157, 382] on ol "Access the ShipperHQ Dashboard : Log into your ShipperHQ account and navigate t…" at bounding box center [1270, 513] width 289 height 263
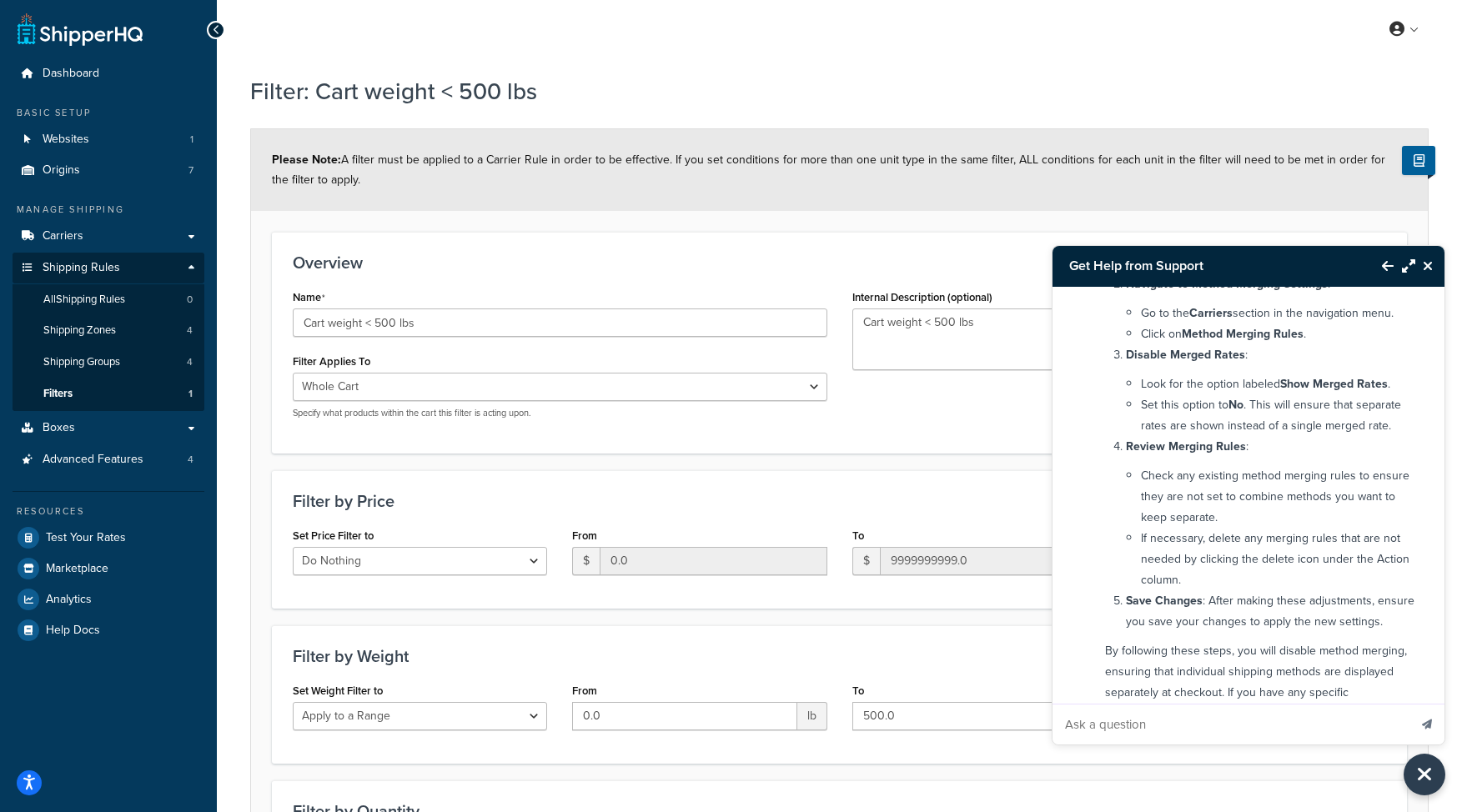
scroll to position [80, 0]
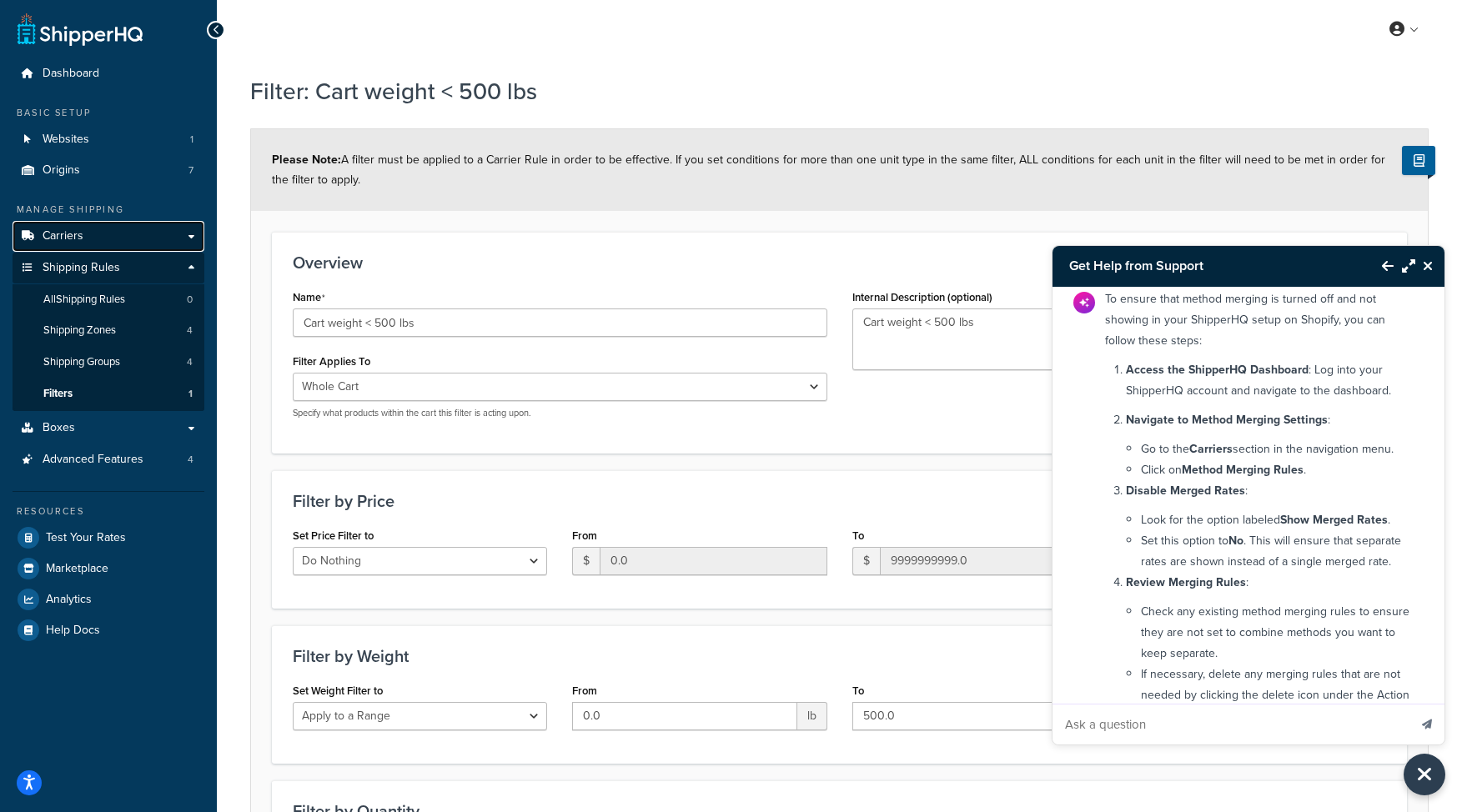
click at [135, 244] on link "Carriers" at bounding box center [108, 236] width 192 height 31
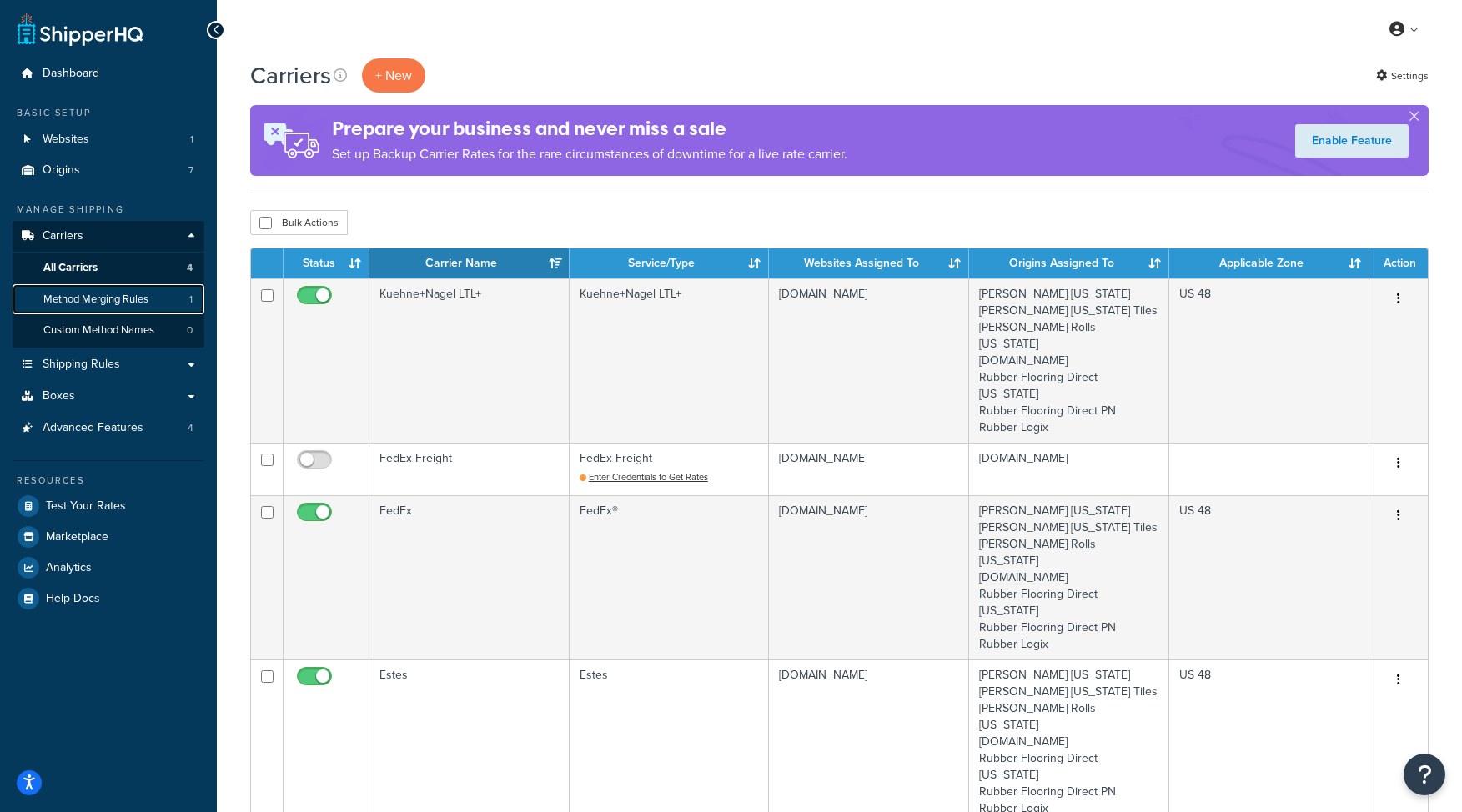
click at [111, 296] on span "Method Merging Rules" at bounding box center [96, 300] width 105 height 14
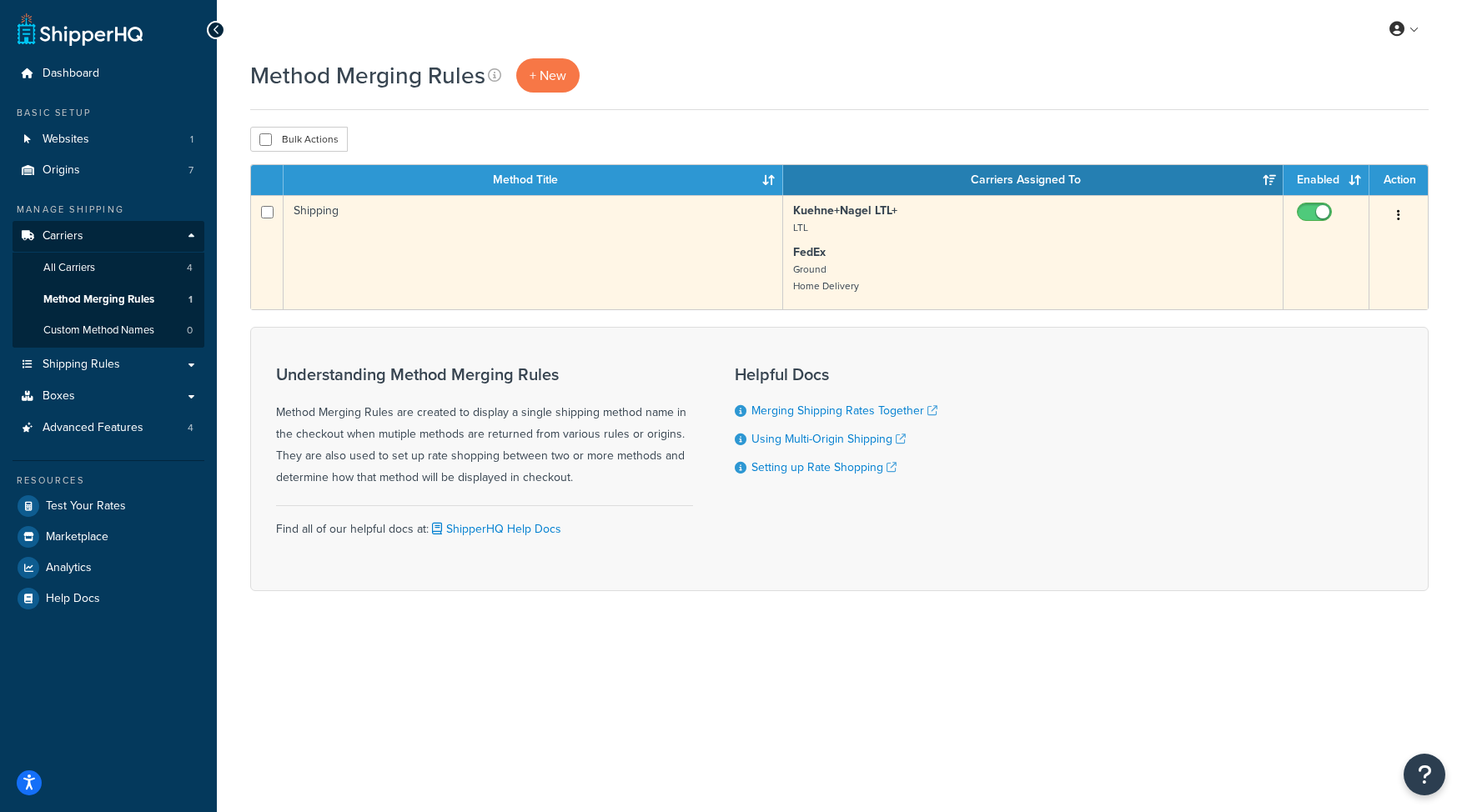
click at [1394, 215] on button "button" at bounding box center [1398, 216] width 23 height 27
click at [1358, 246] on link "Edit" at bounding box center [1330, 249] width 132 height 34
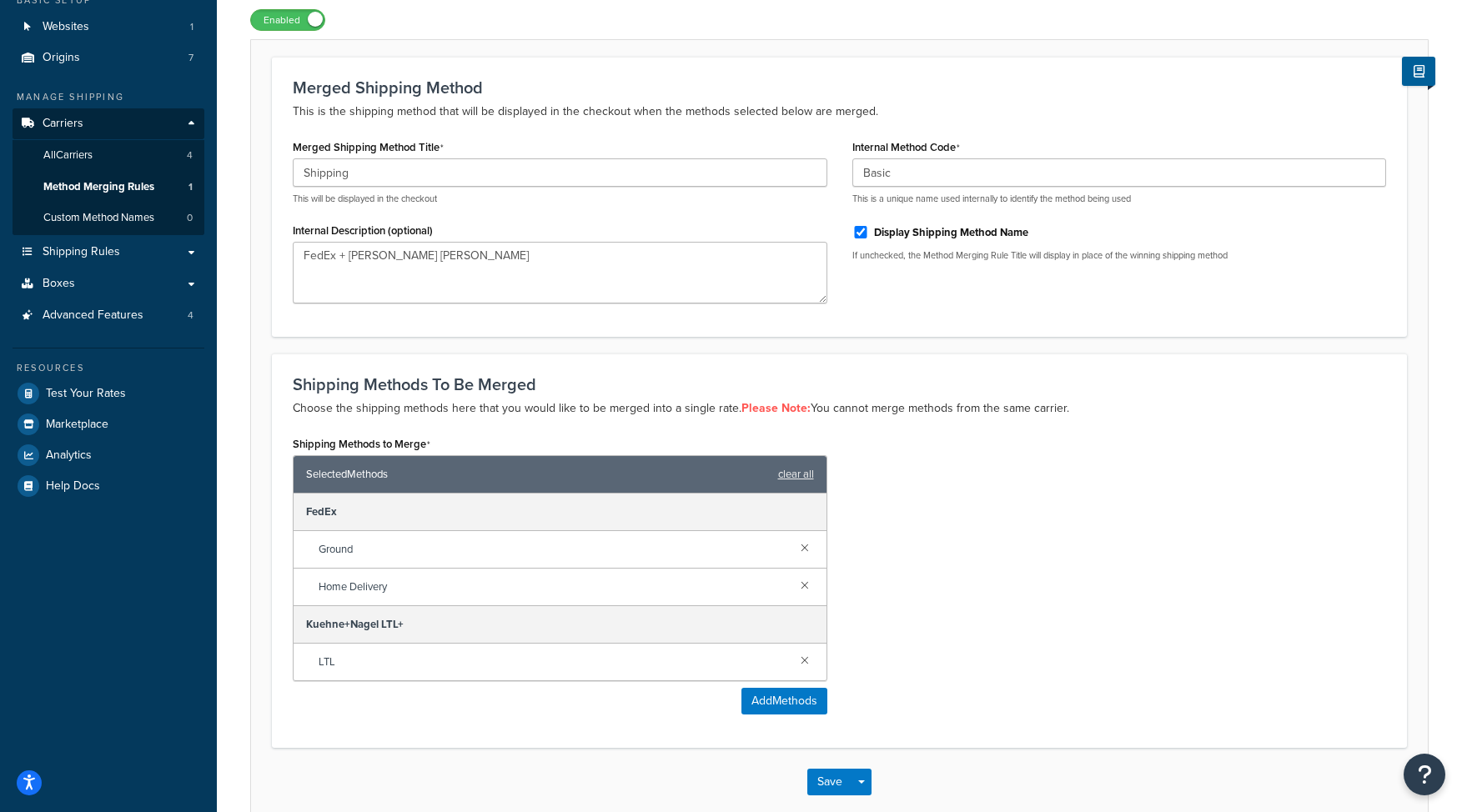
scroll to position [113, 0]
click at [789, 704] on button "Add Methods" at bounding box center [784, 700] width 86 height 27
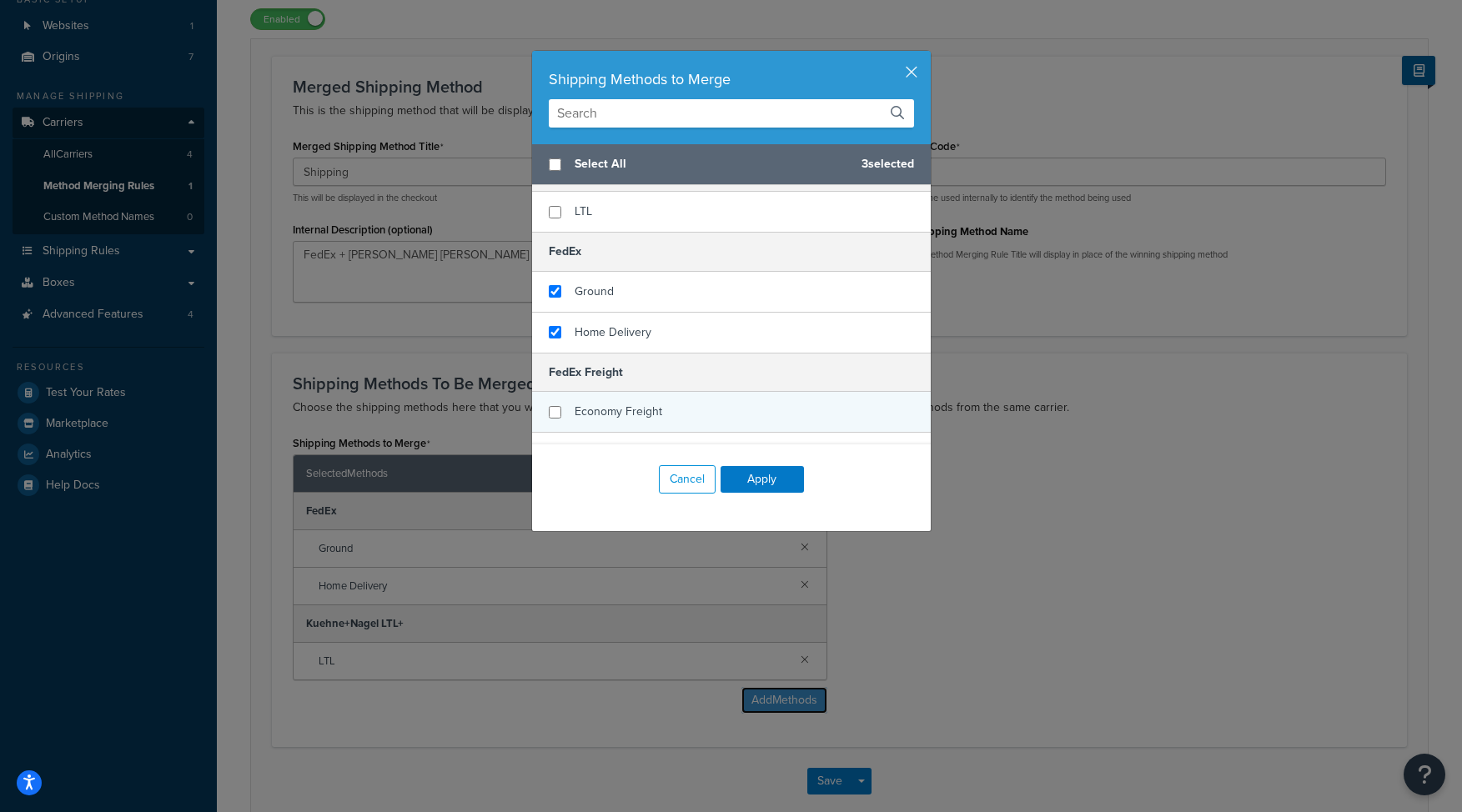
scroll to position [0, 0]
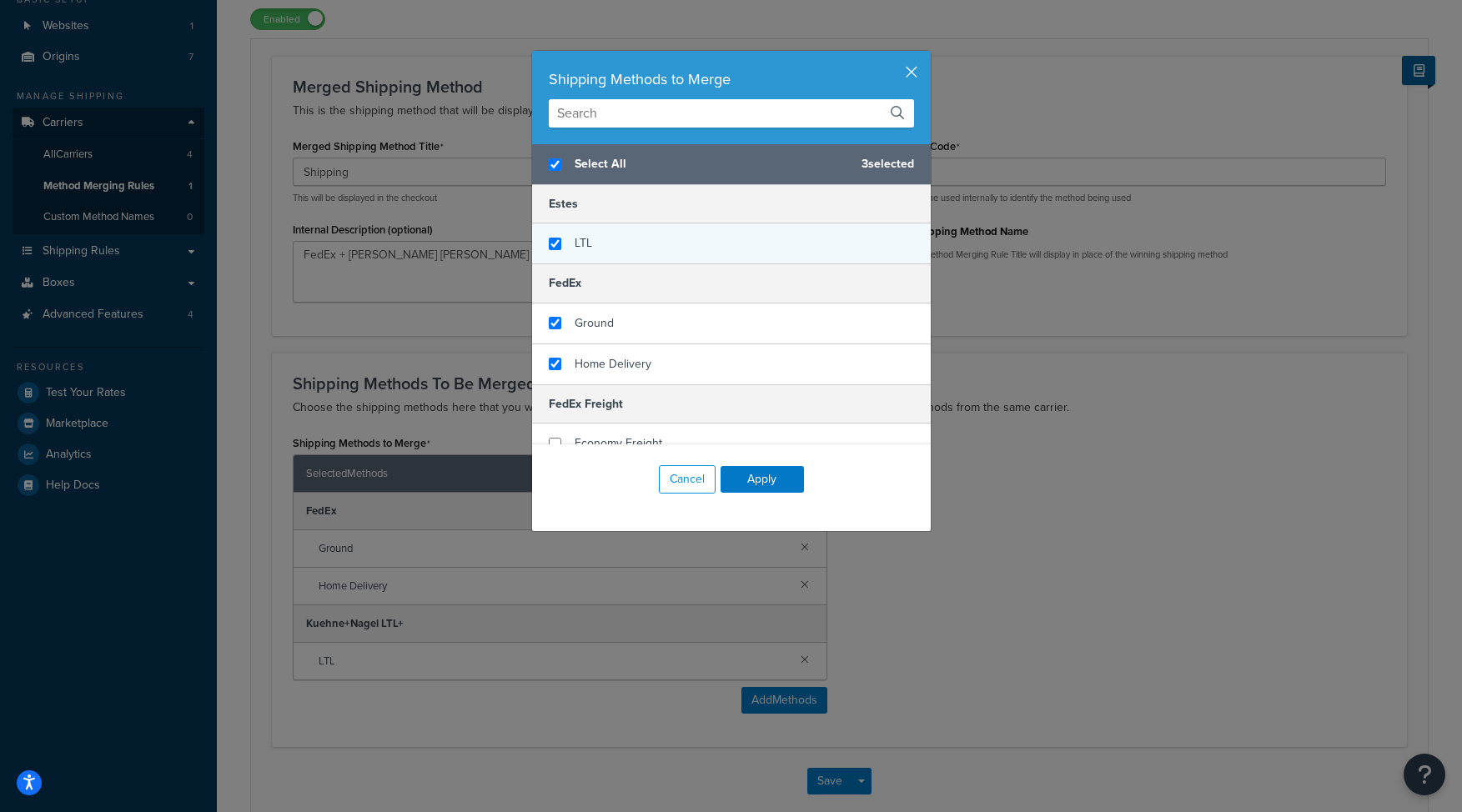
checkbox input "true"
click at [612, 239] on div "LTL" at bounding box center [731, 243] width 398 height 40
click at [758, 479] on button "Apply" at bounding box center [762, 479] width 83 height 27
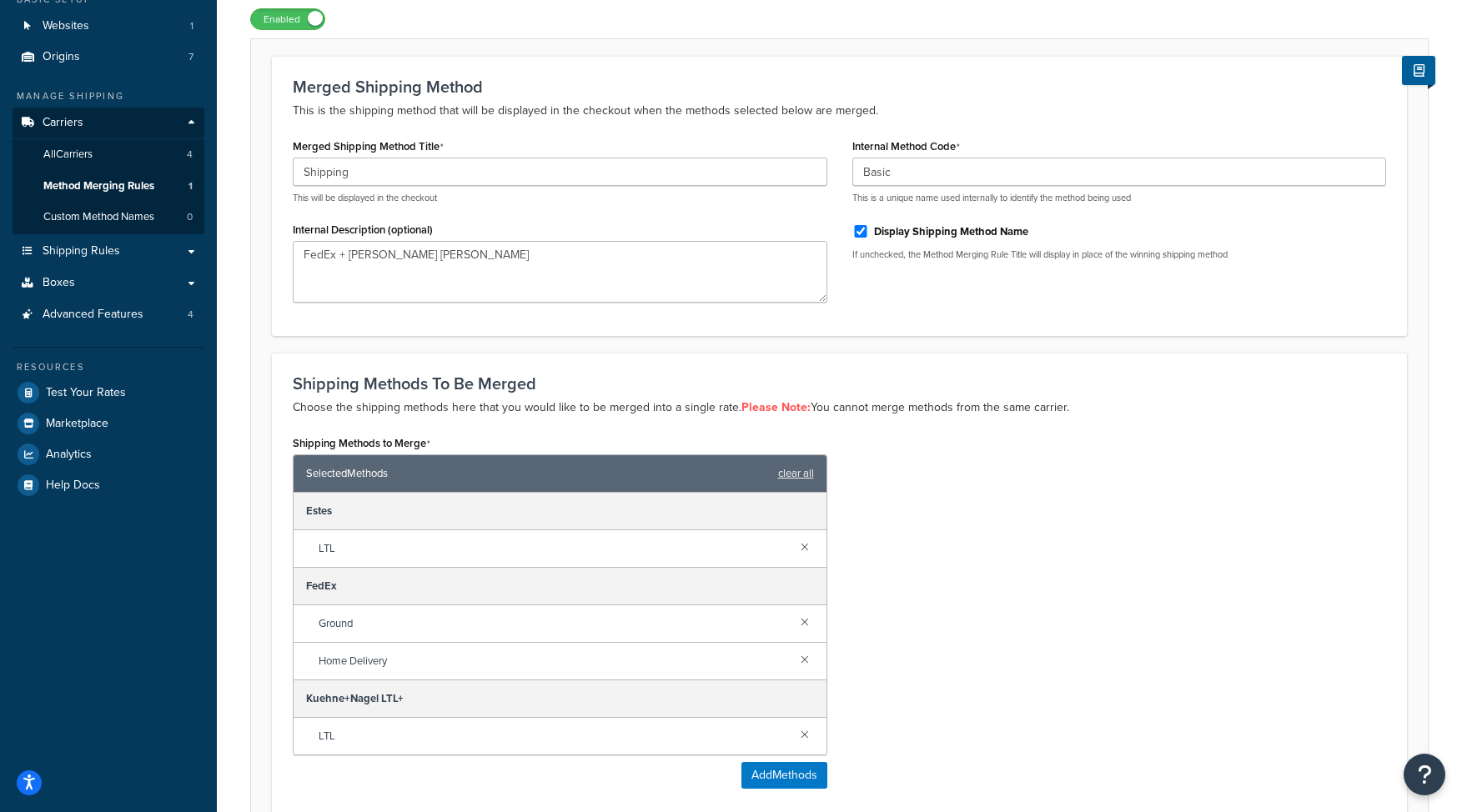
scroll to position [205, 0]
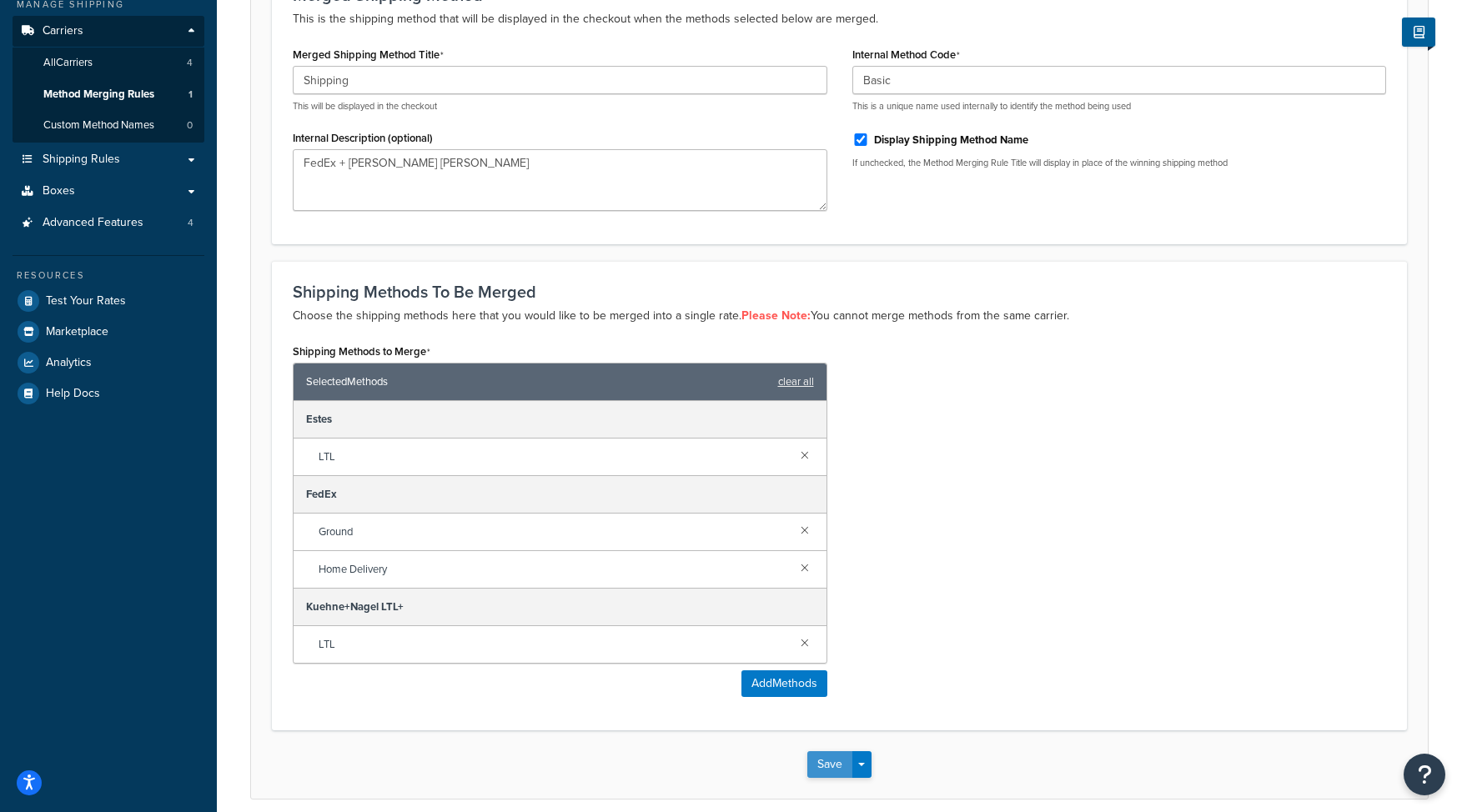
click at [827, 767] on button "Save" at bounding box center [829, 764] width 45 height 27
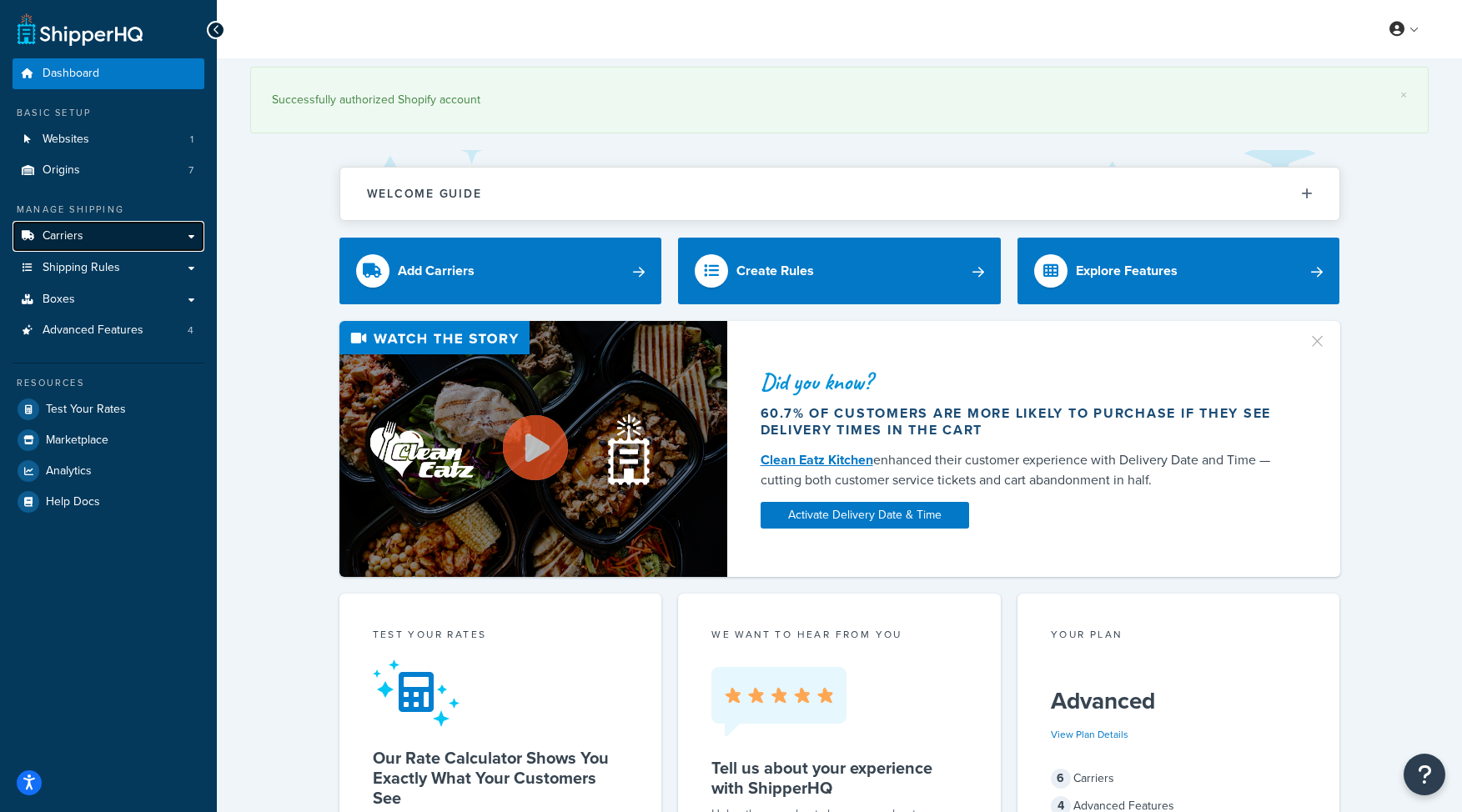
click at [139, 226] on link "Carriers" at bounding box center [108, 236] width 192 height 31
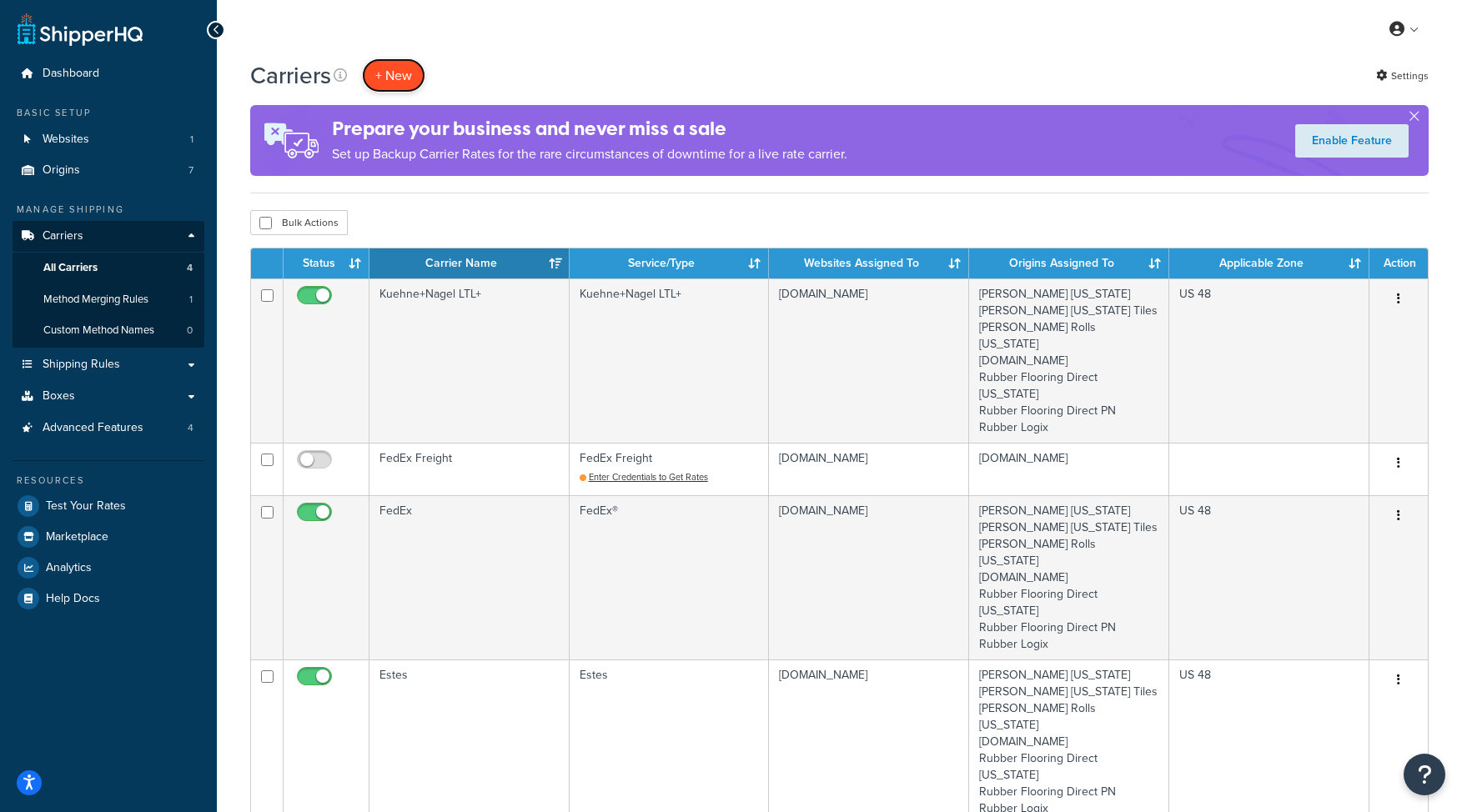
click at [399, 69] on button "+ New" at bounding box center [394, 75] width 64 height 34
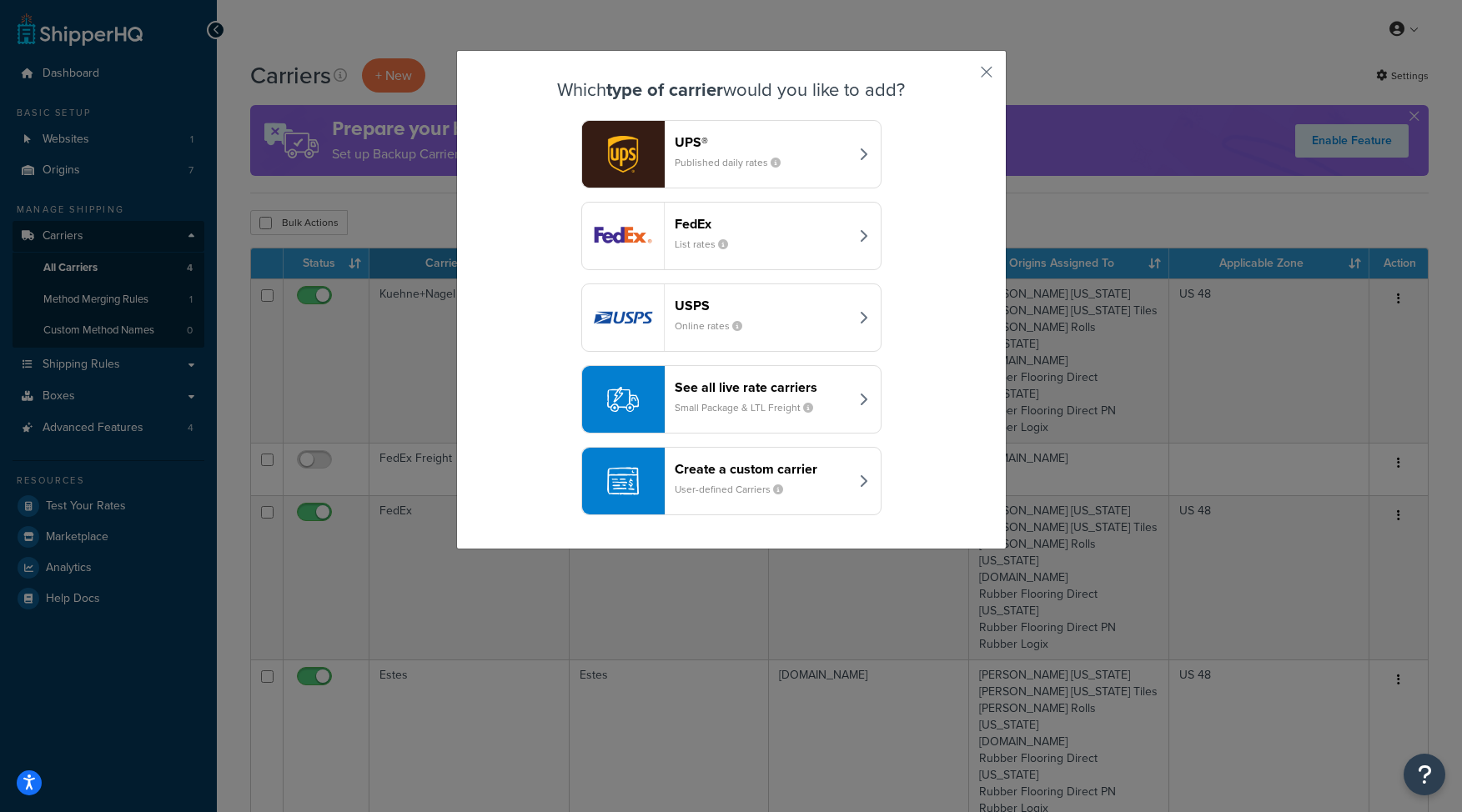
click at [758, 396] on div "See all live rate carriers Small Package & LTL Freight" at bounding box center [761, 399] width 174 height 40
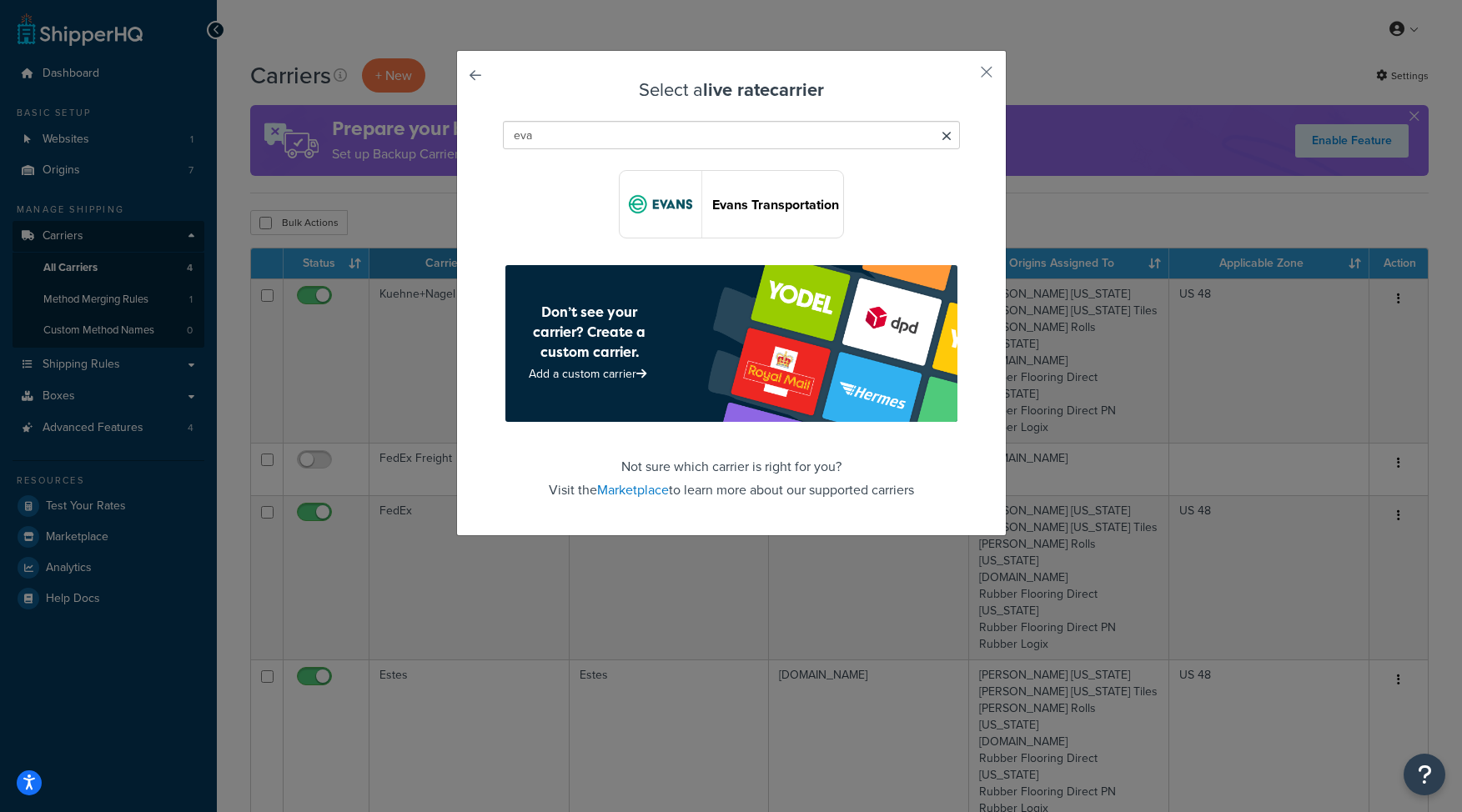
type input "eva"
click at [751, 183] on button "Evans Transportation" at bounding box center [731, 203] width 225 height 68
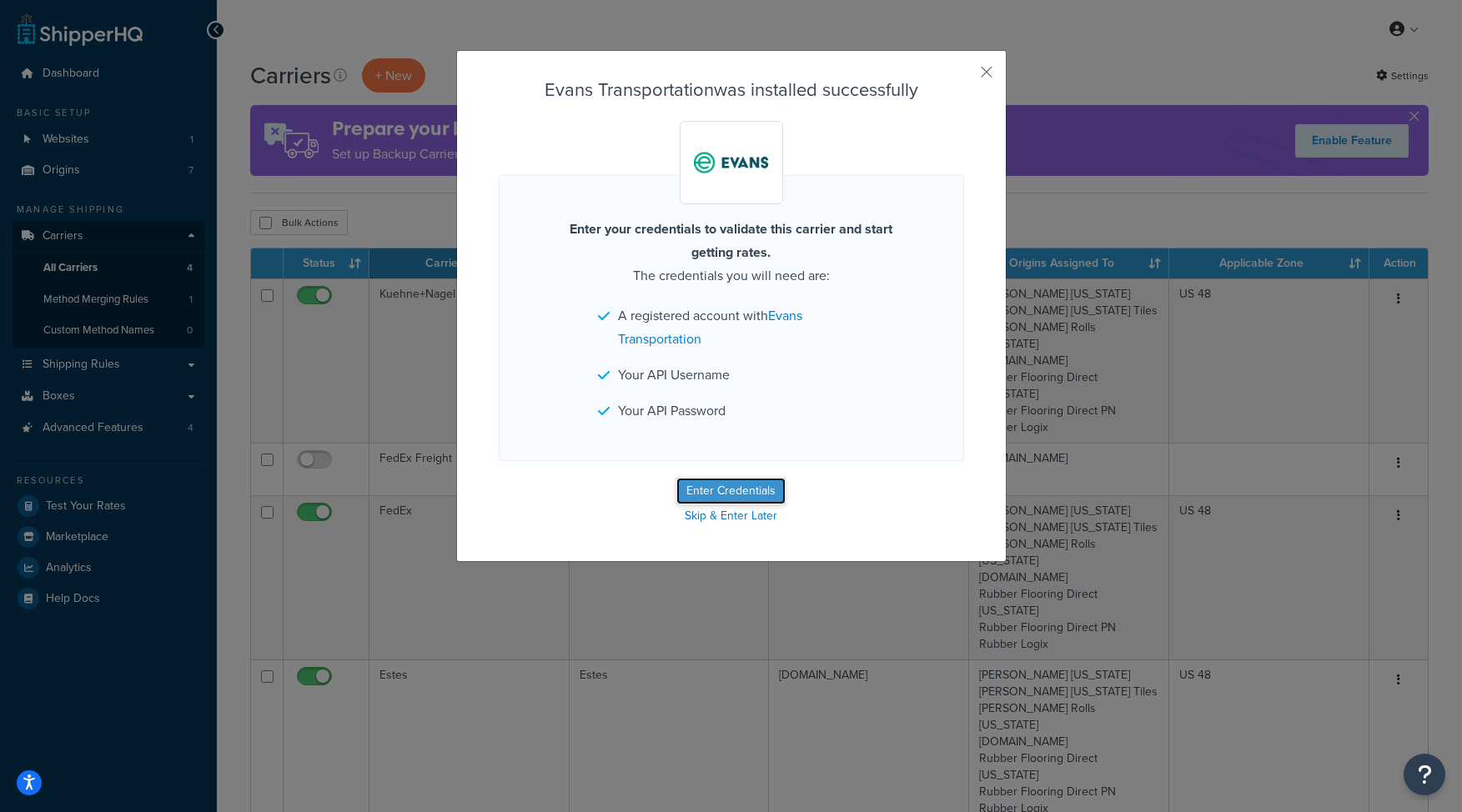
click at [716, 489] on button "Enter Credentials" at bounding box center [730, 491] width 109 height 27
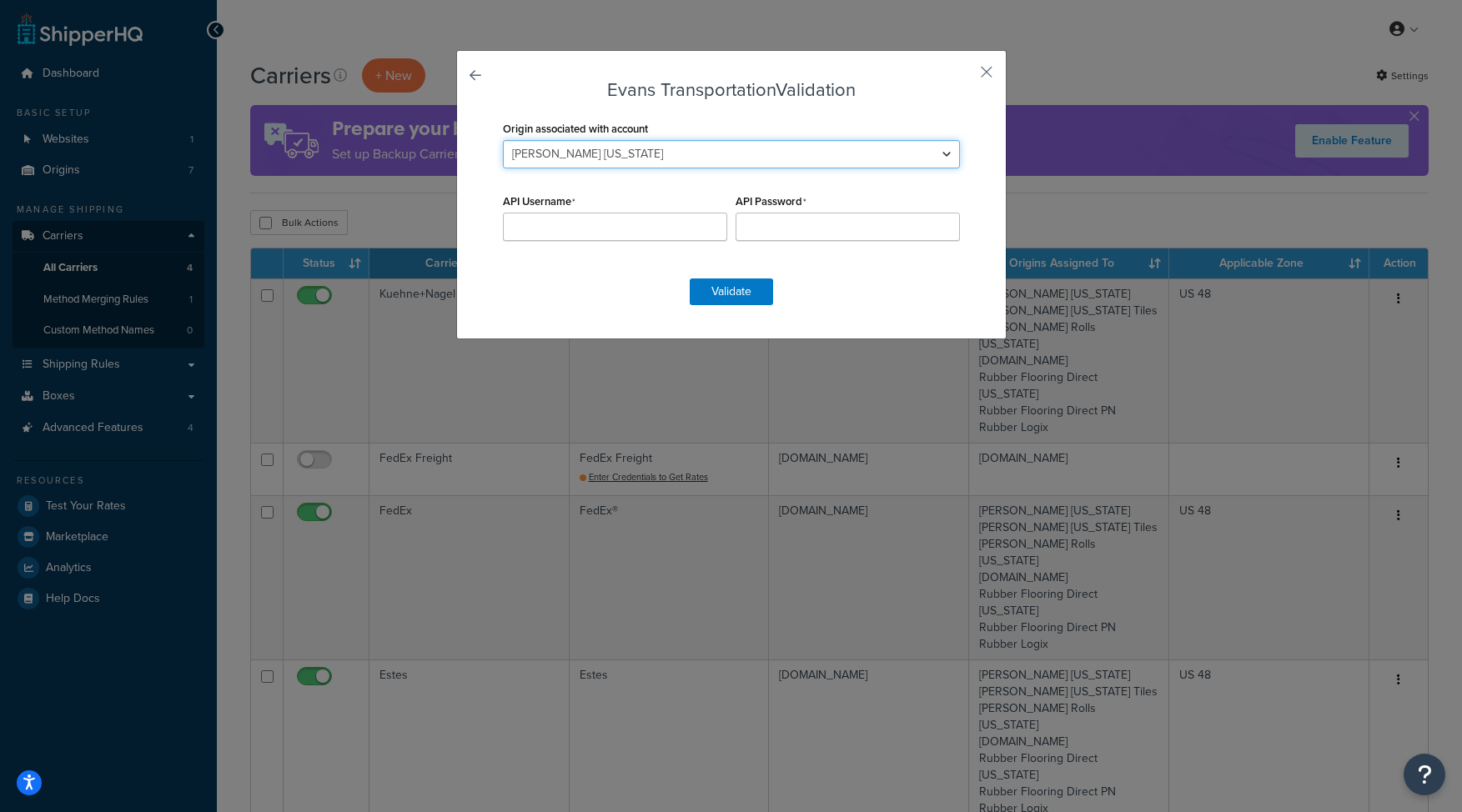
click at [647, 151] on select "Fleck California Fleck Ohio Tiles Fleck Rolls Ohio Living.Fit Rubber Flooring D…" at bounding box center [731, 154] width 457 height 28
click at [503, 140] on select "Fleck California Fleck Ohio Tiles Fleck Rolls Ohio Living.Fit Rubber Flooring D…" at bounding box center [731, 154] width 457 height 28
click at [612, 218] on input "API Username" at bounding box center [614, 226] width 224 height 28
type input "jay@living.fit"
paste input "3V9swHfV6Hx6UYqQ3AxtW1AU"
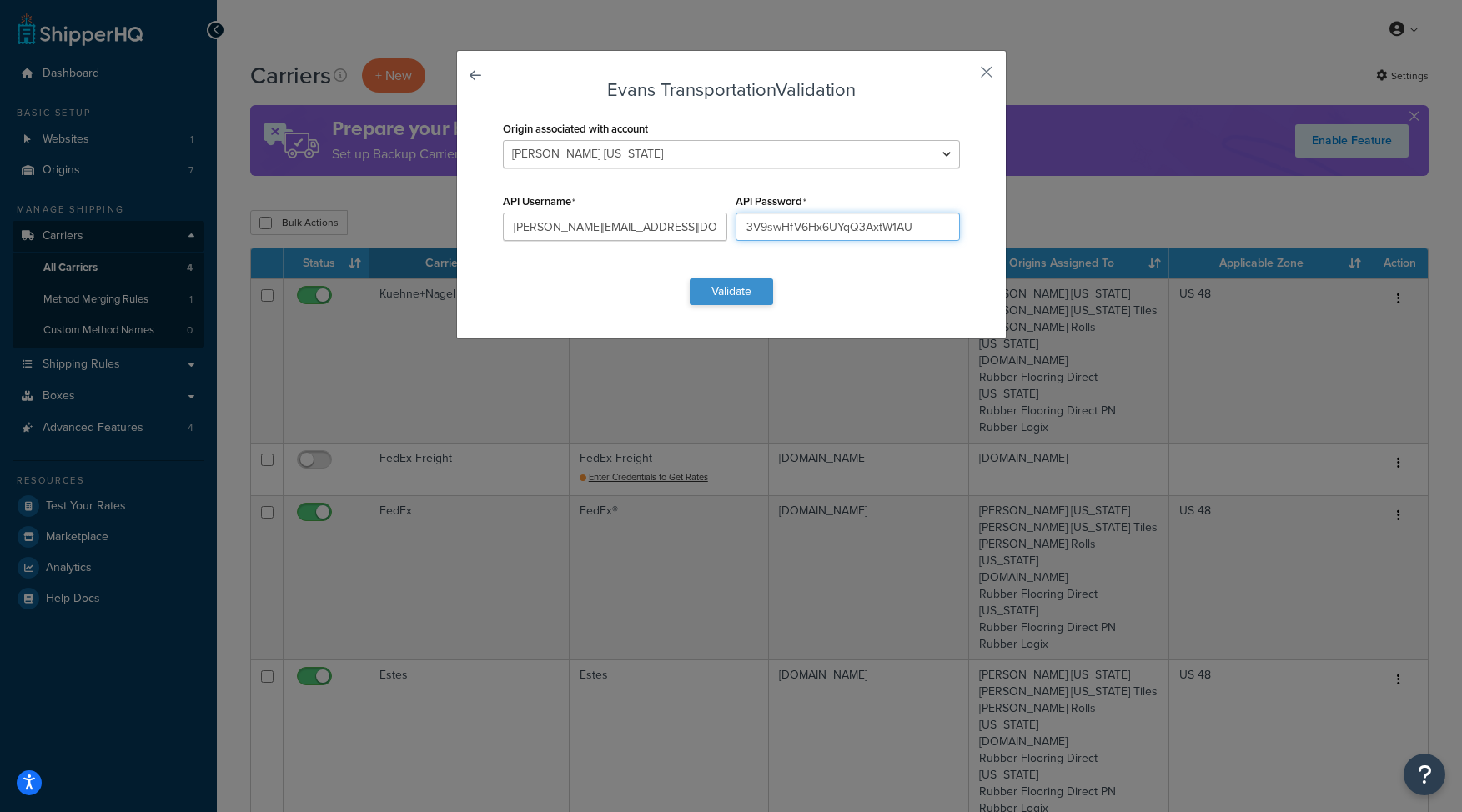
type input "3V9swHfV6Hx6UYqQ3AxtW1AU"
click at [724, 288] on button "Validate" at bounding box center [731, 292] width 83 height 27
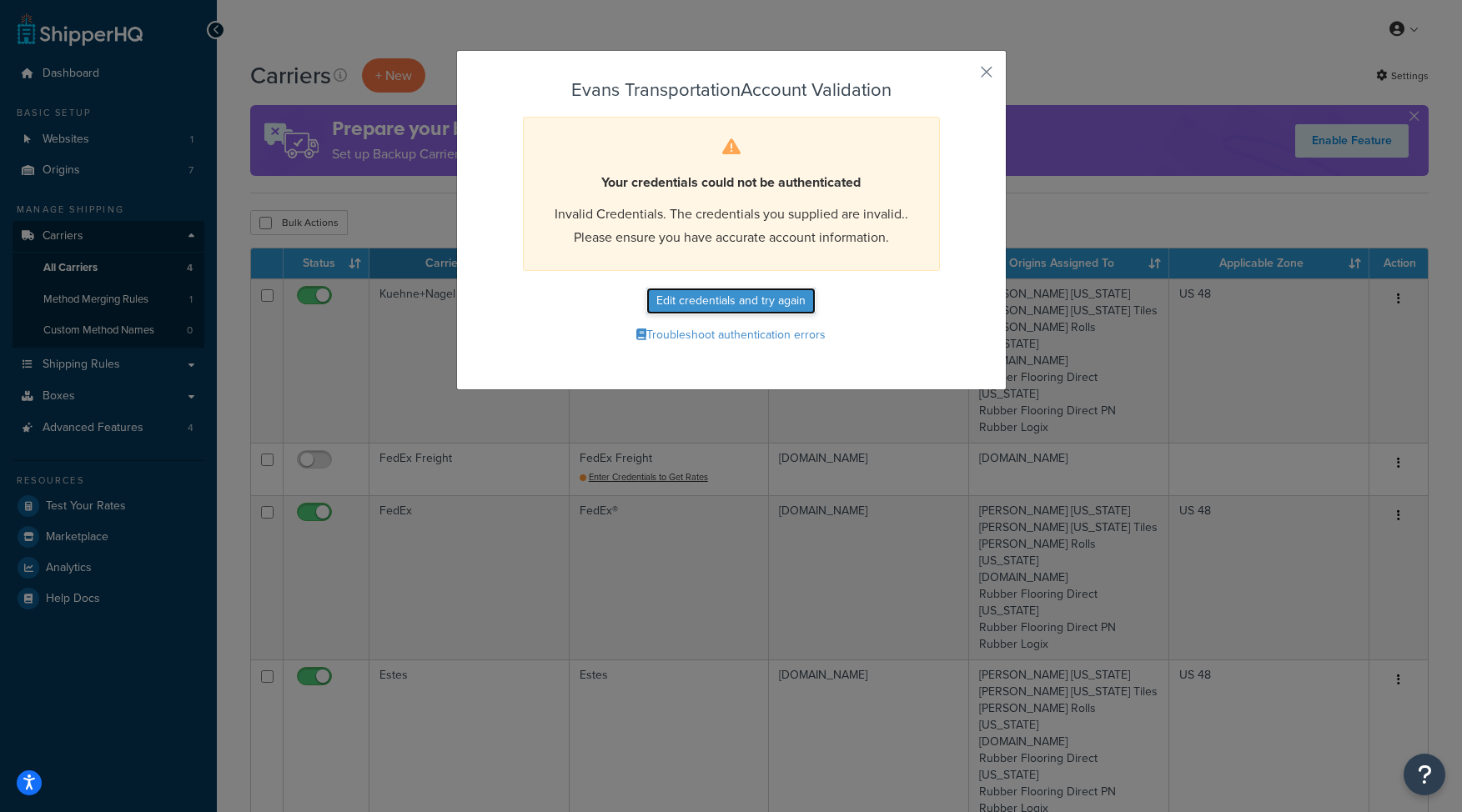
click at [704, 300] on button "Edit credentials and try again" at bounding box center [730, 301] width 169 height 27
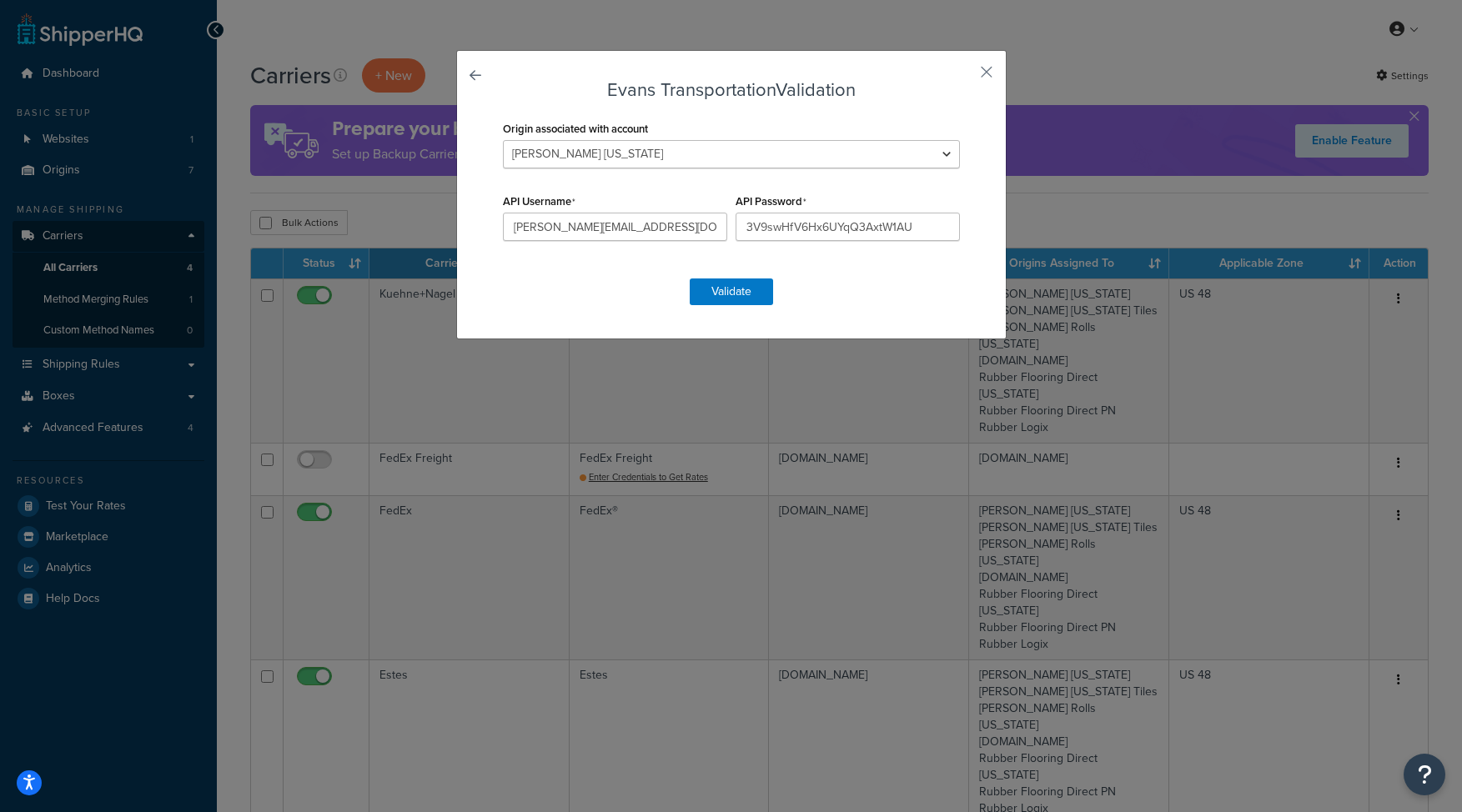
click at [976, 66] on div "Evans Transportation Validation Origin associated with account Fleck California…" at bounding box center [731, 195] width 550 height 289
click at [964, 76] on button "button" at bounding box center [961, 78] width 4 height 4
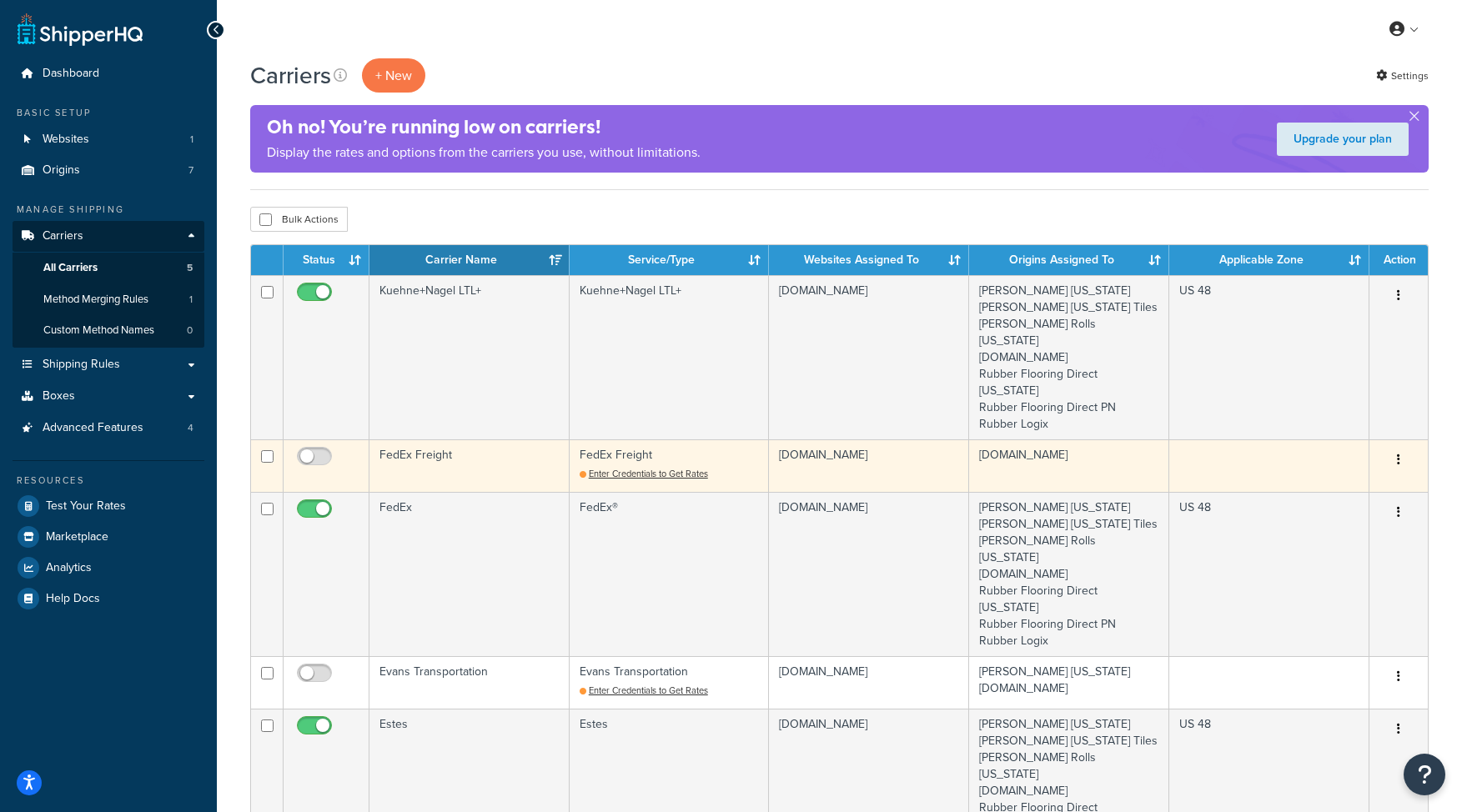
click at [678, 453] on td "FedEx Freight Enter Credentials to Get Rates" at bounding box center [670, 465] width 200 height 52
click at [673, 467] on span "Enter Credentials to Get Rates" at bounding box center [648, 473] width 119 height 13
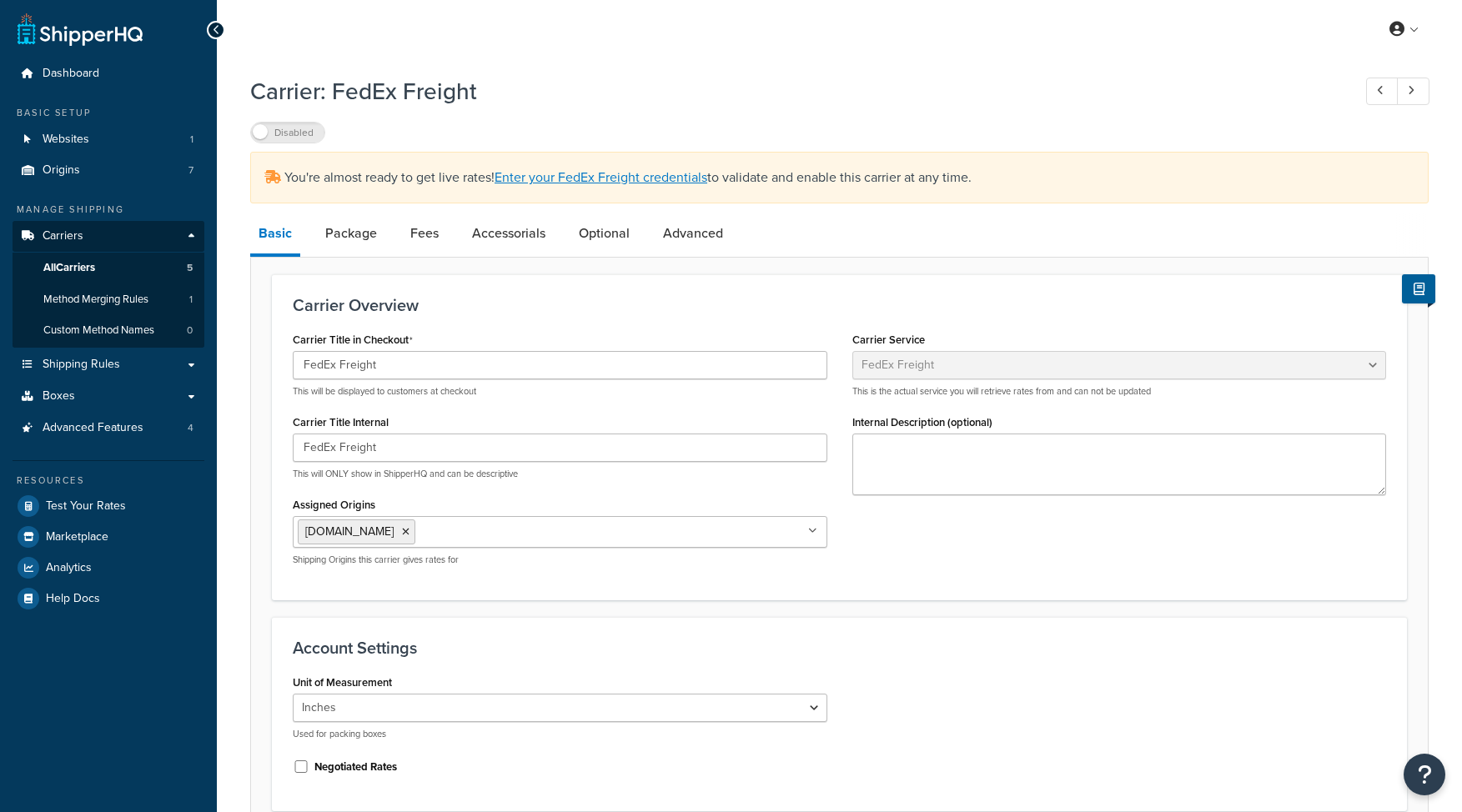
select select "fedExFreight"
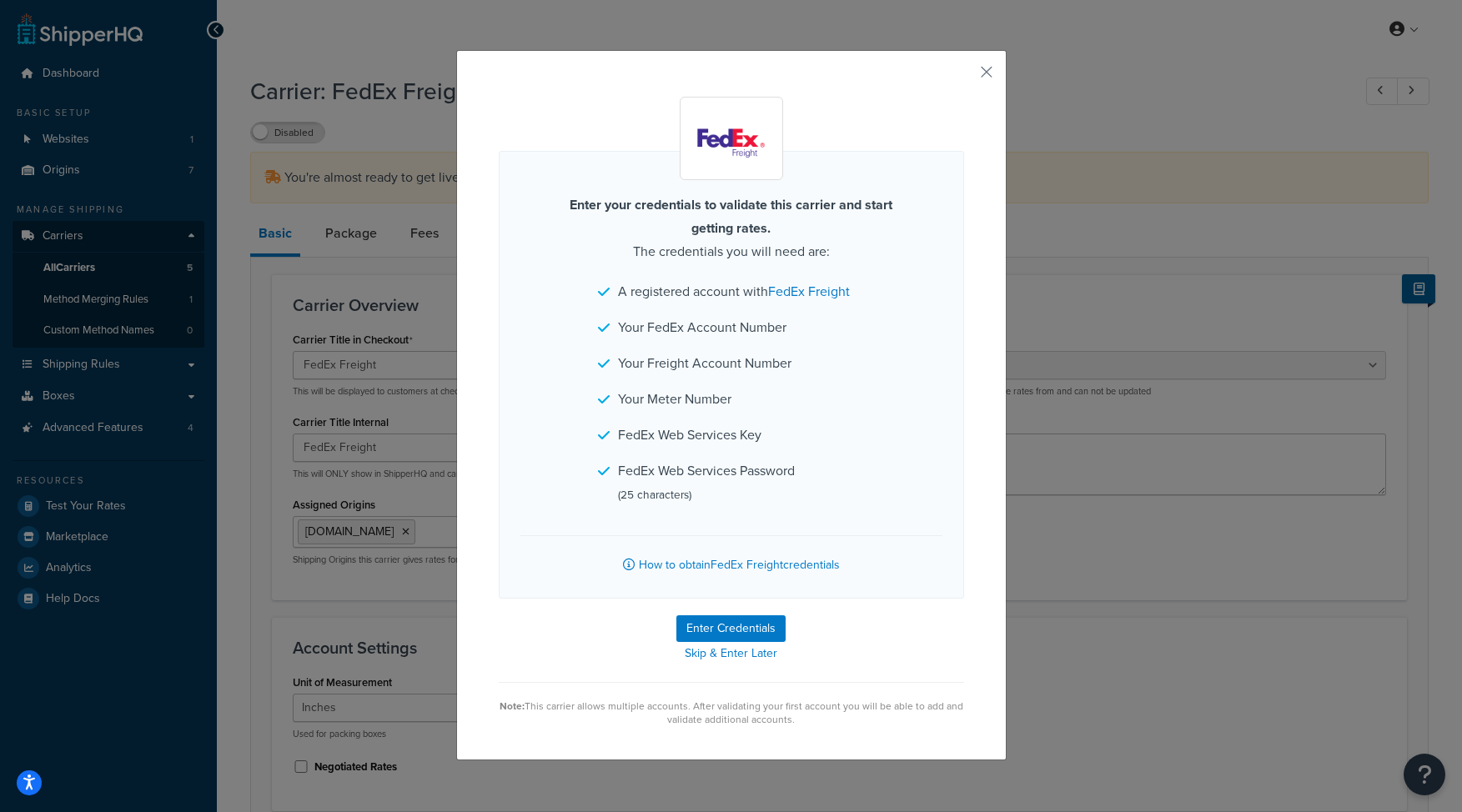
click at [993, 67] on div "Enter your credentials to validate this carrier and start getting rates. The cr…" at bounding box center [731, 405] width 550 height 710
click at [964, 76] on button "button" at bounding box center [961, 78] width 4 height 4
